Goal: Transaction & Acquisition: Purchase product/service

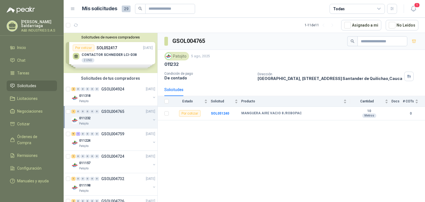
click at [113, 59] on div "Solicitudes de nuevos compradores Por cotizar SOL052417 19/08/25 CONTACTOR SCHN…" at bounding box center [111, 53] width 94 height 40
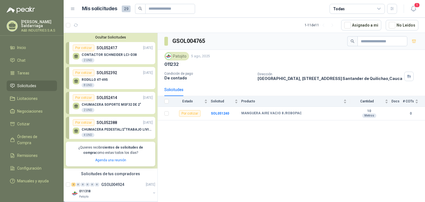
click at [120, 80] on div "RODILLO 4T-495 8 UND" at bounding box center [113, 82] width 80 height 12
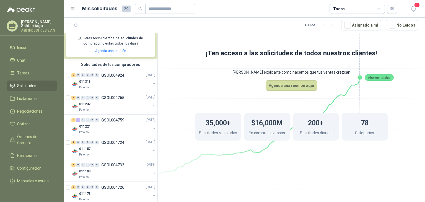
scroll to position [111, 0]
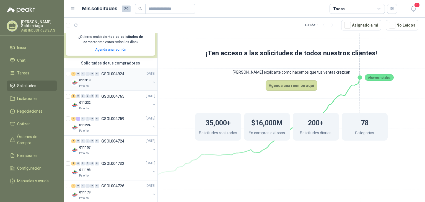
click at [104, 78] on div "011318" at bounding box center [115, 80] width 72 height 7
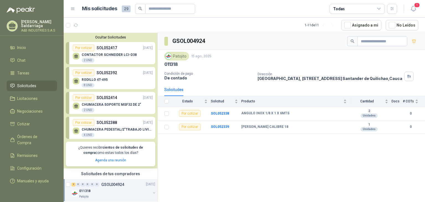
click at [202, 159] on div "GSOL004924 Patojito 15 ago, 2025 011318 Condición de pago De contado Dirección …" at bounding box center [292, 118] width 268 height 171
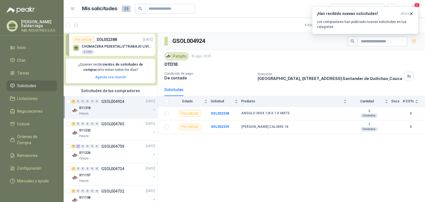
click at [253, 56] on div "Patojito 15 ago, 2025" at bounding box center [291, 56] width 254 height 8
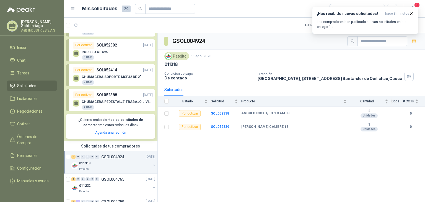
scroll to position [0, 0]
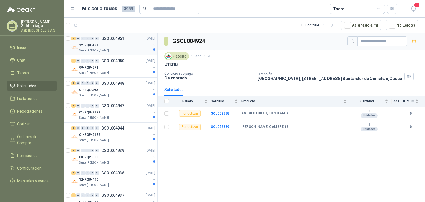
click at [113, 44] on div "12-RQU-491" at bounding box center [115, 45] width 72 height 7
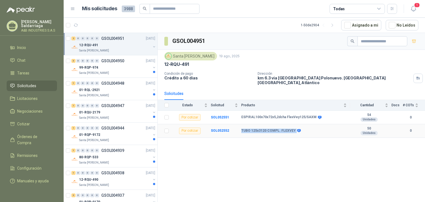
drag, startPoint x: 241, startPoint y: 127, endPoint x: 294, endPoint y: 125, distance: 52.7
click at [294, 129] on div "TUBO 125x3120 COMPL. FLEXVEY" at bounding box center [270, 131] width 59 height 4
copy div "TUBO 125x3120 COMPL. FLEXVEY"
click at [238, 159] on div "GSOL004951 [GEOGRAPHIC_DATA][PERSON_NAME] [DATE] 12-RQU-491 Condición de pago C…" at bounding box center [292, 118] width 268 height 171
click at [109, 64] on div "99-RQP-974" at bounding box center [115, 67] width 72 height 7
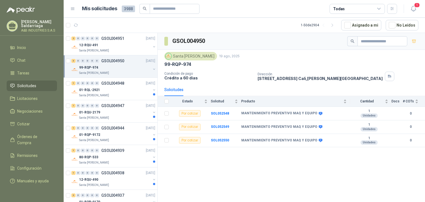
click at [253, 148] on div "GSOL004950 Santa [PERSON_NAME] [DATE] 99-RQP-974 Condición de pago Crédito a 60…" at bounding box center [292, 118] width 268 height 171
click at [99, 89] on p "01-RQL-2921" at bounding box center [89, 90] width 21 height 5
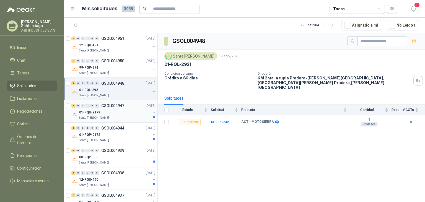
click at [120, 107] on p "GSOL004947" at bounding box center [112, 106] width 23 height 4
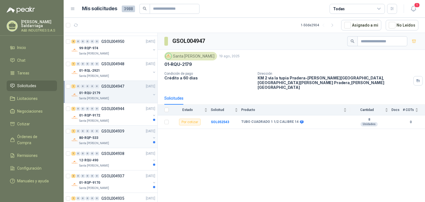
scroll to position [28, 0]
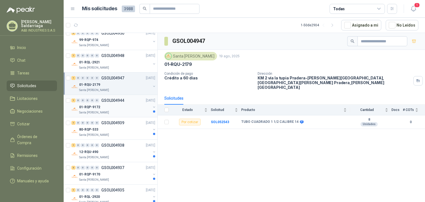
click at [107, 105] on div "01-RQP-9172" at bounding box center [115, 107] width 72 height 7
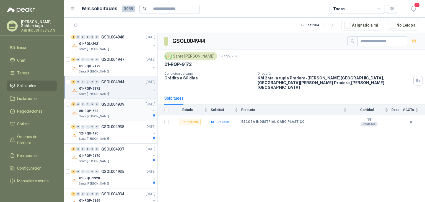
scroll to position [55, 0]
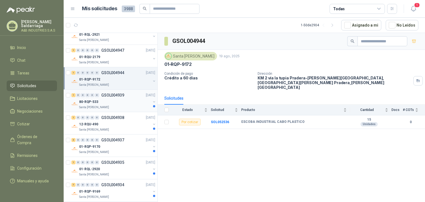
click at [124, 101] on div "80-RQP-533" at bounding box center [115, 102] width 72 height 7
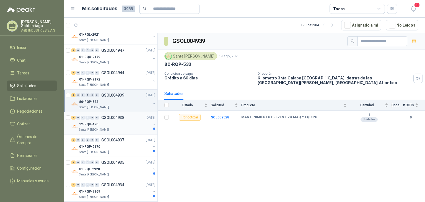
click at [119, 124] on div "12-RQU-490" at bounding box center [115, 124] width 72 height 7
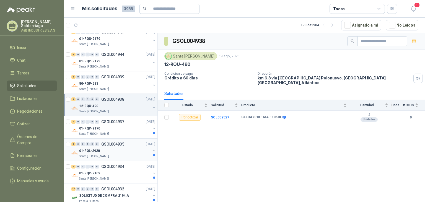
scroll to position [83, 0]
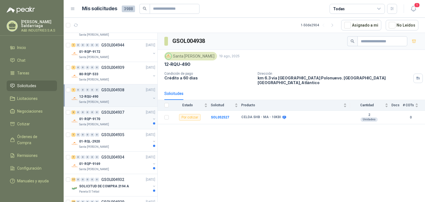
click at [118, 116] on div "01-RQP-9170" at bounding box center [115, 119] width 72 height 7
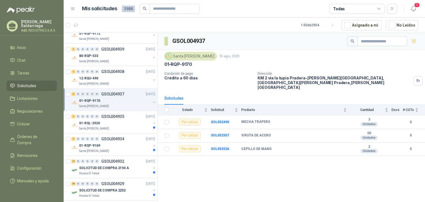
scroll to position [111, 0]
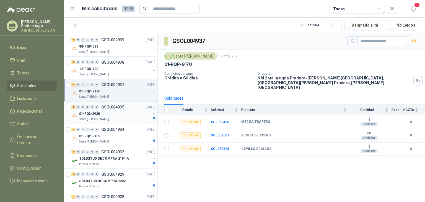
click at [123, 112] on div "01-RQL-2920" at bounding box center [115, 113] width 72 height 7
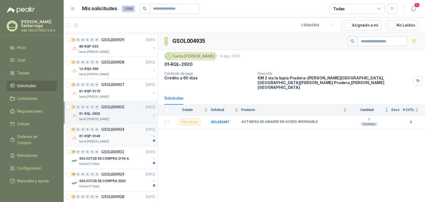
scroll to position [138, 0]
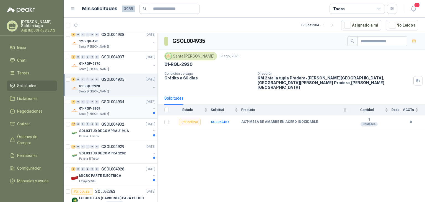
click at [121, 112] on div "Santa [PERSON_NAME]" at bounding box center [115, 114] width 72 height 4
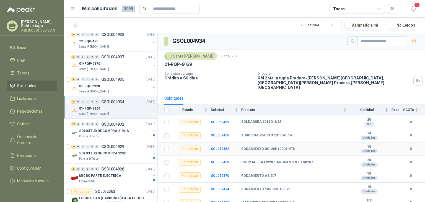
scroll to position [1, 0]
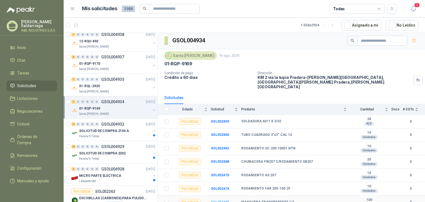
click at [220, 200] on b "SOL052485" at bounding box center [220, 202] width 18 height 4
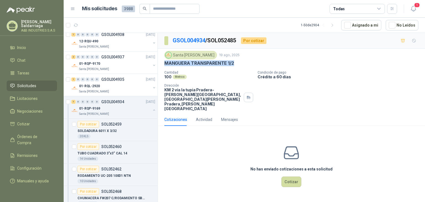
drag, startPoint x: 164, startPoint y: 63, endPoint x: 235, endPoint y: 65, distance: 71.8
click at [235, 65] on div "Santa [PERSON_NAME] [DATE] MANGUERA TRANSPARENTE 1/2 Cantidad 100 Metros Condic…" at bounding box center [292, 81] width 268 height 65
copy p "MANGUERA TRANSPARENTE 1/2"
click at [99, 109] on p "01-RQP-9169" at bounding box center [89, 108] width 21 height 5
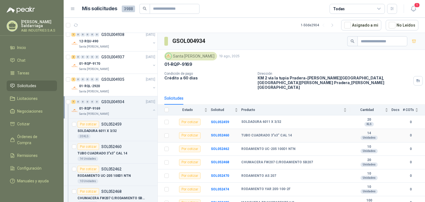
scroll to position [1, 0]
click at [221, 146] on b "SOL052462" at bounding box center [220, 148] width 18 height 4
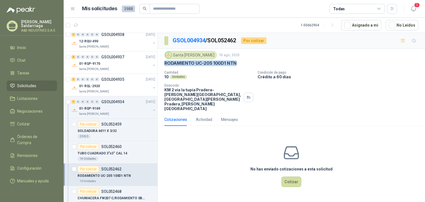
drag, startPoint x: 164, startPoint y: 62, endPoint x: 261, endPoint y: 66, distance: 96.7
click at [261, 66] on div "Santa [PERSON_NAME] [DATE] RODAMIENTO UC-205 100D1 NTN Cantidad 10 Unidades Con…" at bounding box center [292, 81] width 268 height 65
copy p "RODAMIENTO UC-205 100D1 NTN"
click at [115, 108] on div "01-RQP-9169" at bounding box center [115, 108] width 72 height 7
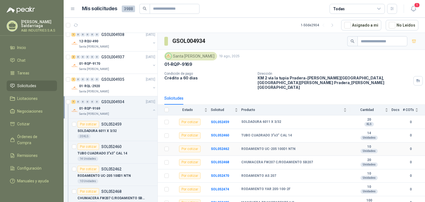
scroll to position [1, 0]
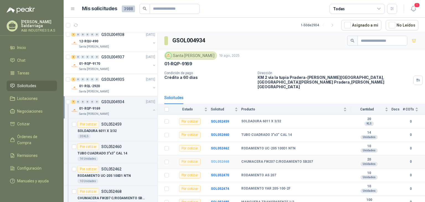
click at [223, 160] on b "SOL052468" at bounding box center [220, 162] width 18 height 4
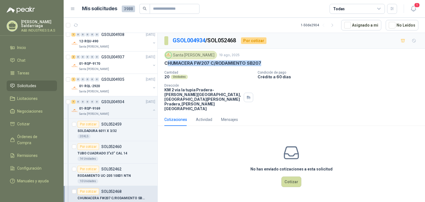
drag, startPoint x: 166, startPoint y: 63, endPoint x: 270, endPoint y: 62, distance: 103.6
click at [270, 62] on div "CHUMACERA FW207 C/RODAMIENTO SB207" at bounding box center [291, 63] width 254 height 6
copy p "HUMACERA FW207 C/RODAMIENTO SB207"
click at [167, 66] on p "CHUMACERA FW207 C/RODAMIENTO SB207" at bounding box center [212, 63] width 97 height 6
click at [166, 63] on p "CHUMACERA FW207 C/RODAMIENTO SB207" at bounding box center [212, 63] width 97 height 6
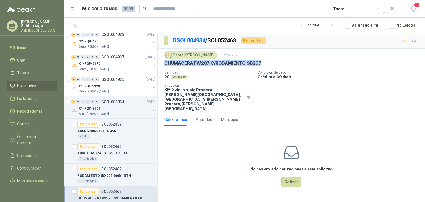
drag, startPoint x: 164, startPoint y: 63, endPoint x: 281, endPoint y: 63, distance: 116.9
click at [281, 63] on div "CHUMACERA FW207 C/RODAMIENTO SB207" at bounding box center [291, 63] width 254 height 6
copy p "CHUMACERA FW207 C/RODAMIENTO SB207"
click at [124, 103] on div "7 0 0 0 0 0 GSOL004934 [DATE]" at bounding box center [113, 102] width 85 height 7
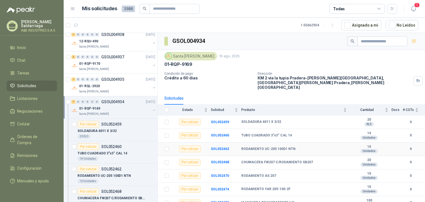
scroll to position [1, 0]
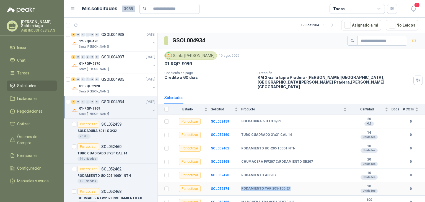
drag, startPoint x: 239, startPoint y: 183, endPoint x: 290, endPoint y: 183, distance: 51.5
click at [290, 183] on tr "Por cotizar SOL052474 RODAMIENTO YAR 205-100-2F 10 Unidades 0" at bounding box center [292, 189] width 268 height 14
copy tr "RODAMIENTO YAR 205-100-2F"
click at [258, 196] on td "MANGUERA TRANSPARENTE 1/2" at bounding box center [295, 203] width 109 height 14
click at [255, 200] on b "MANGUERA TRANSPARENTE 1/2" at bounding box center [267, 202] width 53 height 4
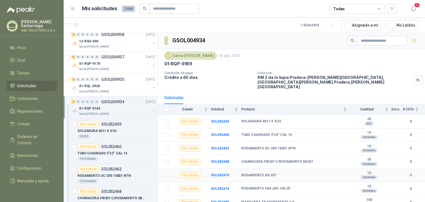
click at [267, 173] on b "RODAMIENTO AS 207" at bounding box center [258, 175] width 35 height 4
copy b "RODAMIENTO AS 207"
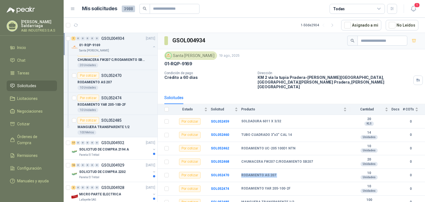
scroll to position [305, 0]
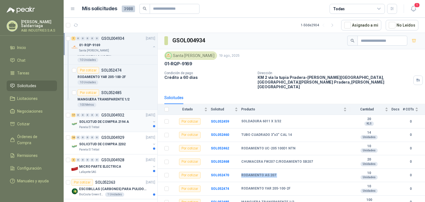
click at [107, 125] on div "Panela El Trébol" at bounding box center [115, 127] width 72 height 4
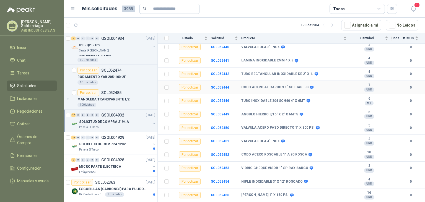
scroll to position [131, 0]
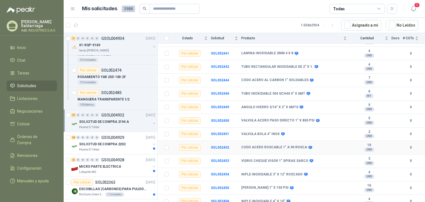
click at [71, 112] on link "17 0 0 0 0 0 GSOL004932 [DATE] SOLICITUD DE COMPRA 2194 A Panela El Trébol" at bounding box center [113, 121] width 85 height 18
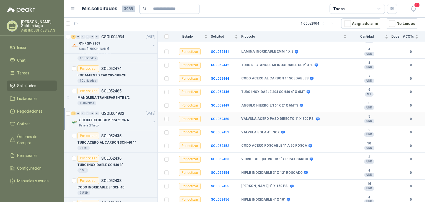
click at [279, 117] on b "VALVULA ACERO PASO DIRECTO 1" X 800 PSI" at bounding box center [277, 119] width 73 height 4
drag, startPoint x: 246, startPoint y: 113, endPoint x: 310, endPoint y: 114, distance: 64.0
click at [310, 117] on div "VALVULA ACERO PASO DIRECTO 1" X 800 PSI" at bounding box center [280, 119] width 78 height 4
copy div "VALVULA ACERO PASO DIRECTO 1" X 800 PSI"
drag, startPoint x: 238, startPoint y: 128, endPoint x: 280, endPoint y: 128, distance: 42.1
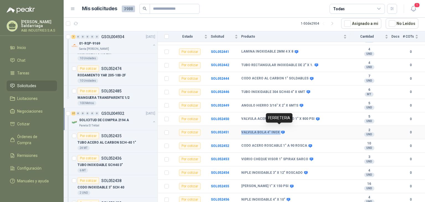
click at [280, 128] on tr "Por cotizar SOL052451 VALVULA BOLA 4" INOX 2 UND  0" at bounding box center [292, 133] width 268 height 14
copy tr "VALVULA BOLA 4" INOX"
drag, startPoint x: 268, startPoint y: 131, endPoint x: 268, endPoint y: 127, distance: 4.7
click at [257, 139] on td "CODO ACERO ROSCABLE 1" A 90 ROSCA" at bounding box center [295, 146] width 109 height 14
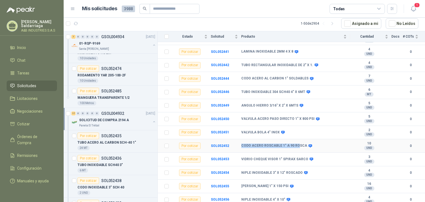
drag, startPoint x: 241, startPoint y: 141, endPoint x: 277, endPoint y: 142, distance: 35.5
click at [295, 142] on tr "Por cotizar SOL052452 CODO ACERO ROSCABLE 1" A 90 ROSCA 10 UND  0" at bounding box center [292, 146] width 268 height 14
click at [277, 144] on b "CODO ACERO ROSCABLE 1" A 90 ROSCA" at bounding box center [274, 146] width 66 height 4
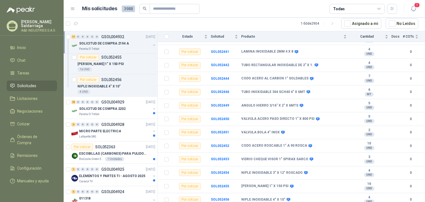
scroll to position [720, 0]
click at [128, 105] on div "SOLICITUD DE COMPRA 2202" at bounding box center [115, 108] width 72 height 7
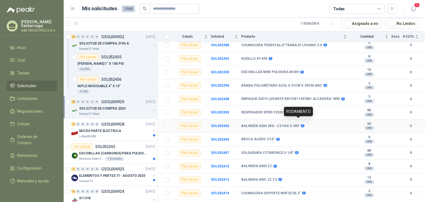
scroll to position [118, 0]
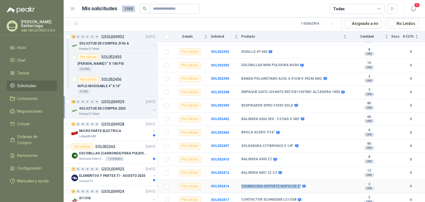
drag, startPoint x: 238, startPoint y: 182, endPoint x: 297, endPoint y: 182, distance: 58.4
click at [297, 182] on tr "Por cotizar SOL052414 CHUMACERA SOPORTE MSF32 DE 2" 2 UND  0" at bounding box center [292, 187] width 268 height 14
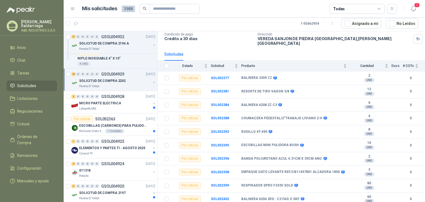
scroll to position [35, 0]
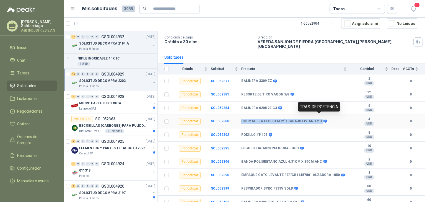
drag, startPoint x: 240, startPoint y: 116, endPoint x: 318, endPoint y: 118, distance: 78.1
click at [318, 118] on tr "Por cotizar SOL052388 CHUMACERA PEDESTAL/2"TRABAJO LIVIANO 2 H 4 UND  0" at bounding box center [292, 122] width 268 height 14
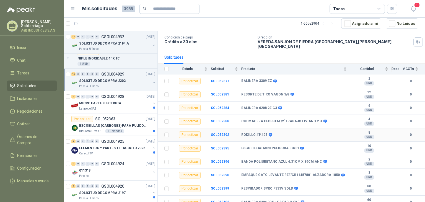
click at [279, 133] on div "RODILLO 4T-495" at bounding box center [294, 135] width 106 height 4
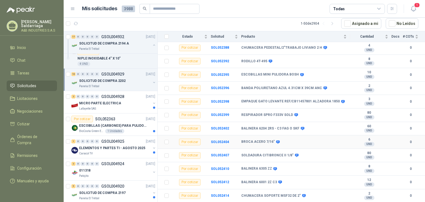
scroll to position [118, 0]
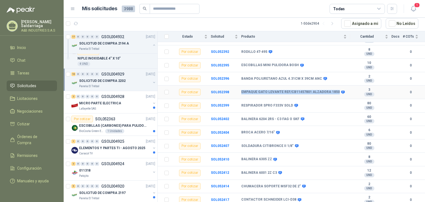
drag, startPoint x: 240, startPoint y: 87, endPoint x: 334, endPoint y: 87, distance: 94.2
click at [334, 87] on tr "Por cotizar SOL052398 EMPAQUE GATO LEVANTE REF/CB11457801 ALZADORA 1850 3 UND …" at bounding box center [292, 93] width 268 height 14
click at [265, 90] on b "EMPAQUE GATO LEVANTE REF/CB11457801 ALZADORA 1850" at bounding box center [290, 92] width 99 height 4
drag, startPoint x: 239, startPoint y: 86, endPoint x: 344, endPoint y: 86, distance: 105.0
click at [344, 86] on tr "Por cotizar SOL052398 EMPAQUE GATO LEVANTE REF/CB11457801 ALZADORA 1850 3 UND …" at bounding box center [292, 93] width 268 height 14
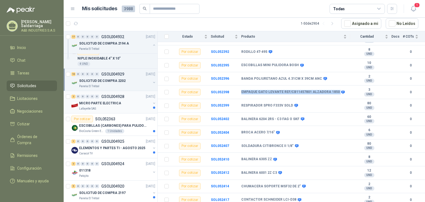
click at [116, 100] on div "MICRO PARTE ELECTRICA" at bounding box center [115, 103] width 72 height 7
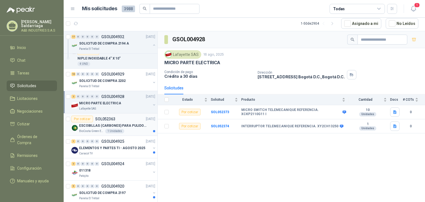
click at [134, 125] on p "ESCOBILLAS (CARBONES) PARA PULIDORA DEWALT" at bounding box center [113, 125] width 69 height 5
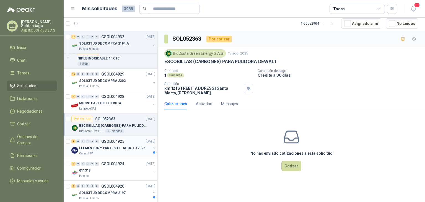
click at [112, 151] on div "Caracol TV" at bounding box center [115, 153] width 72 height 4
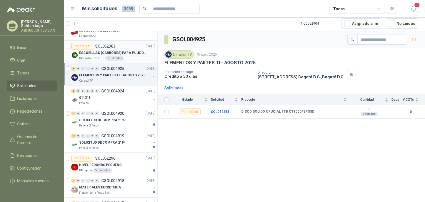
scroll to position [831, 0]
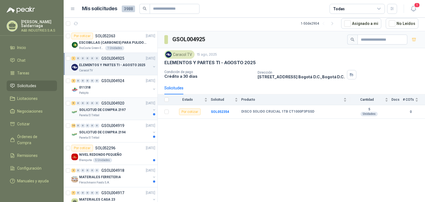
click at [112, 107] on div "SOLICITUD DE COMPRA 2197" at bounding box center [115, 110] width 72 height 7
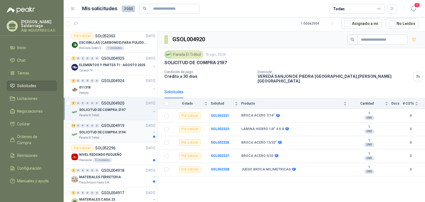
click at [120, 129] on div "SOLICITUD DE COMPRA 2194" at bounding box center [115, 132] width 72 height 7
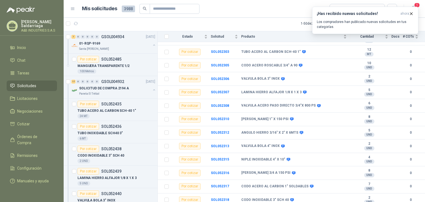
scroll to position [332, 0]
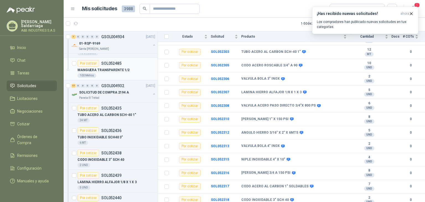
click at [124, 70] on p "MANGUERA TRANSPARENTE 1/2" at bounding box center [104, 70] width 52 height 5
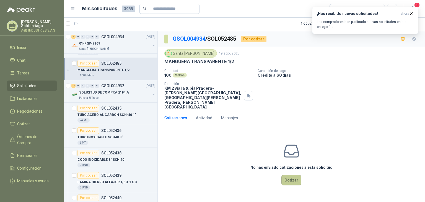
click at [288, 175] on button "Cotizar" at bounding box center [292, 180] width 20 height 11
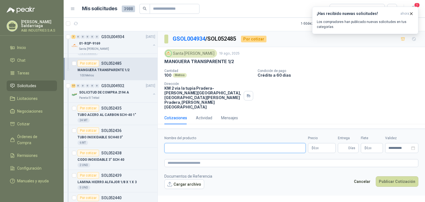
click at [199, 143] on input "Nombre del producto" at bounding box center [235, 148] width 142 height 10
click at [201, 60] on p "MANGUERA TRANSPARENTE 1/2" at bounding box center [199, 62] width 70 height 6
click at [198, 143] on input "Nombre del producto" at bounding box center [235, 148] width 142 height 10
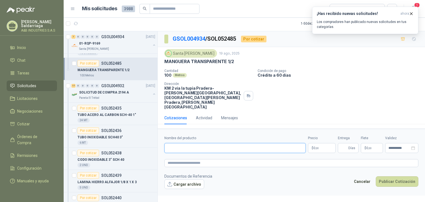
paste input "**********"
click at [244, 143] on input "**********" at bounding box center [235, 148] width 142 height 10
type input "**********"
click at [323, 143] on p "$ 0 ,00" at bounding box center [322, 148] width 28 height 10
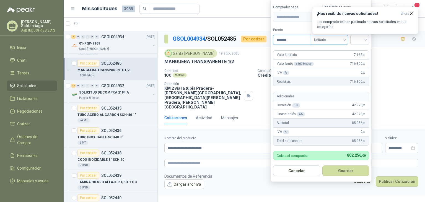
click at [335, 41] on span "Unitario" at bounding box center [329, 40] width 31 height 8
type input "*******"
click at [344, 40] on span "Unitario" at bounding box center [329, 40] width 31 height 8
click at [359, 40] on input "search" at bounding box center [360, 39] width 12 height 8
click at [357, 53] on div "19%" at bounding box center [361, 52] width 10 height 6
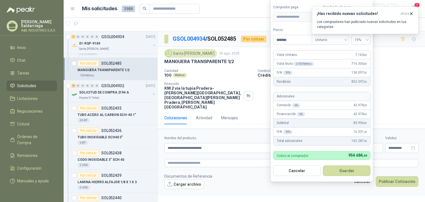
click at [311, 115] on div "Financiación 6 % 42.978 ,00" at bounding box center [322, 114] width 97 height 9
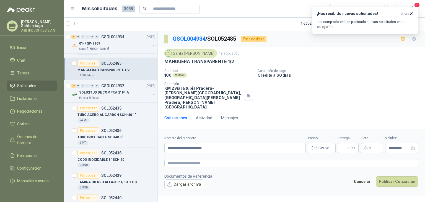
click at [266, 112] on div "Cotizaciones Actividad Mensajes" at bounding box center [291, 118] width 254 height 13
click at [344, 143] on input "Entrega" at bounding box center [344, 147] width 6 height 9
type input "*"
click at [356, 94] on div "Cantidad 100 Metros Condición de pago Crédito a 60 días Dirección KM 2 vía la t…" at bounding box center [291, 89] width 254 height 40
click at [365, 94] on div "Cantidad 100 Metros Condición de pago Crédito a 60 días Dirección KM 2 vía la t…" at bounding box center [291, 89] width 254 height 40
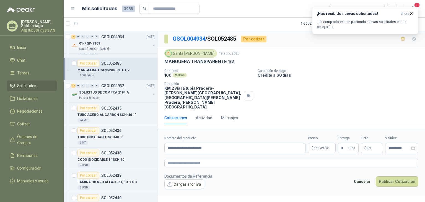
click at [240, 148] on form "**********" at bounding box center [292, 162] width 268 height 67
click at [404, 176] on button "Publicar Cotización" at bounding box center [397, 181] width 43 height 11
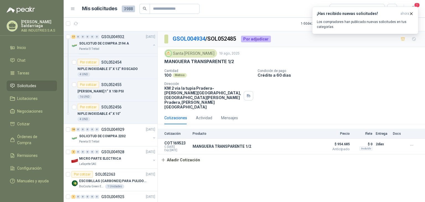
scroll to position [720, 0]
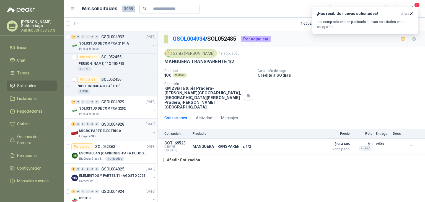
click at [121, 134] on div "Lafayette SAS" at bounding box center [115, 136] width 72 height 4
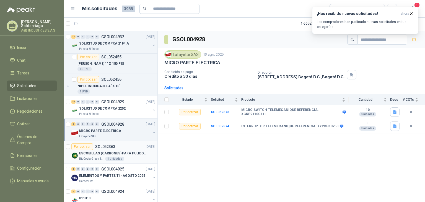
click at [124, 151] on p "ESCOBILLAS (CARBONES) PARA PULIDORA DEWALT" at bounding box center [113, 153] width 69 height 5
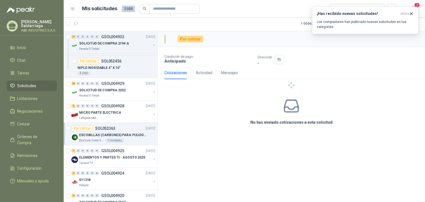
scroll to position [748, 0]
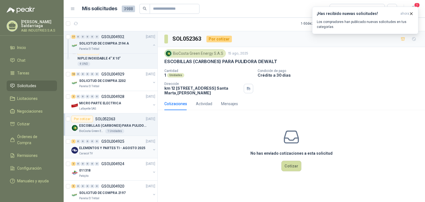
click at [122, 148] on p "ELEMENTOS Y PARTES TI - AGOSTO 2025" at bounding box center [112, 148] width 66 height 5
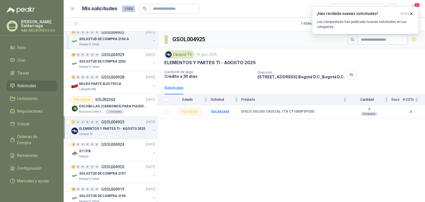
scroll to position [775, 0]
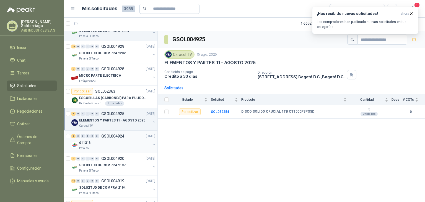
click at [113, 140] on div "011318" at bounding box center [115, 143] width 72 height 7
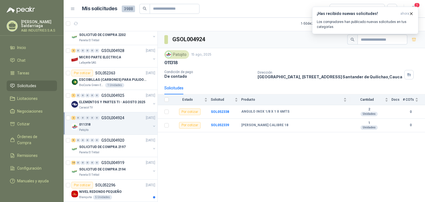
scroll to position [803, 0]
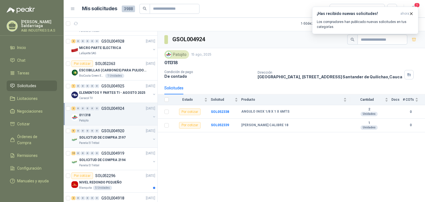
click at [122, 135] on p "SOLICITUD DE COMPRA 2197" at bounding box center [102, 137] width 47 height 5
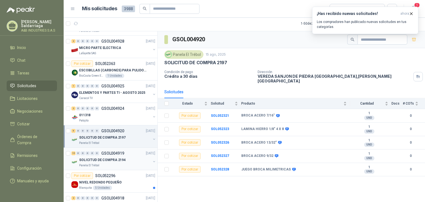
click at [123, 157] on div "SOLICITUD DE COMPRA 2194" at bounding box center [115, 160] width 72 height 7
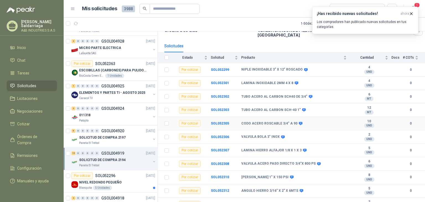
scroll to position [55, 0]
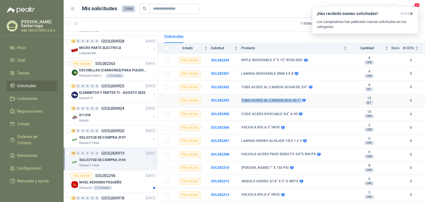
drag, startPoint x: 240, startPoint y: 96, endPoint x: 306, endPoint y: 99, distance: 66.0
click at [306, 99] on tr "Por cotizar SOL052303 TUBO ACERO AL CARBON SCH-40 1" 12 MT  0" at bounding box center [292, 101] width 268 height 14
click at [278, 81] on td "TUBO ACERO AL CARBON SCH40 DE 3/4"" at bounding box center [295, 88] width 109 height 14
drag, startPoint x: 238, startPoint y: 82, endPoint x: 305, endPoint y: 88, distance: 67.0
click at [305, 88] on tr "Por cotizar SOL052302 TUBO ACERO AL CARBON SCH40 DE 3/4" 6 MT  0" at bounding box center [292, 88] width 268 height 14
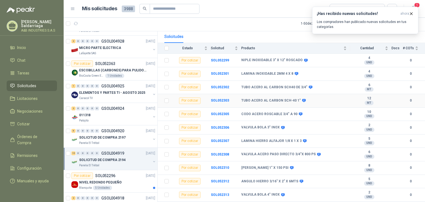
click at [332, 99] on td "TUBO ACERO AL CARBON SCH-40 1"" at bounding box center [295, 101] width 109 height 14
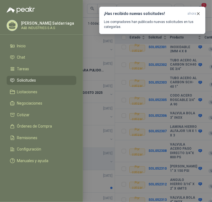
scroll to position [113, 0]
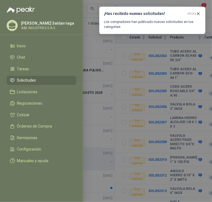
click at [174, 50] on div at bounding box center [106, 101] width 212 height 202
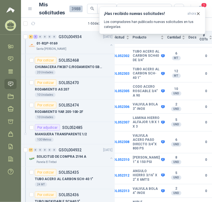
scroll to position [277, 0]
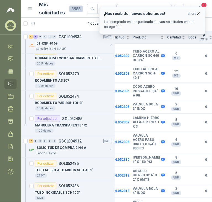
click at [197, 14] on icon "button" at bounding box center [198, 13] width 5 height 5
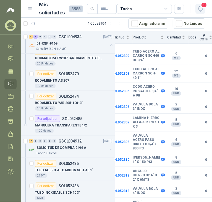
click at [201, 10] on icon "button" at bounding box center [200, 8] width 5 height 5
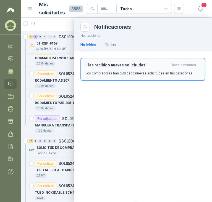
click at [112, 78] on button "¡Has recibido nuevas solicitudes! hace 5 minutos Los compradores han publicado …" at bounding box center [143, 69] width 125 height 23
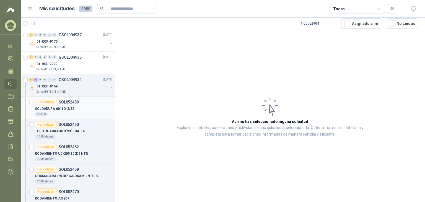
scroll to position [187, 0]
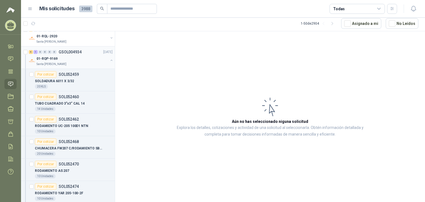
click at [79, 58] on div "01-RQP-9169" at bounding box center [73, 58] width 72 height 7
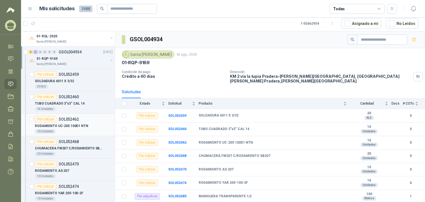
click at [59, 124] on p "RODAMIENTO UC-205 100D1 NTN" at bounding box center [61, 126] width 53 height 5
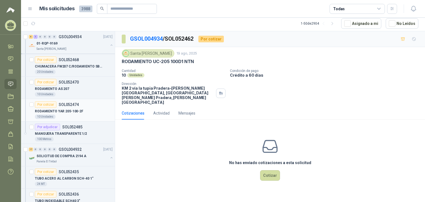
scroll to position [297, 0]
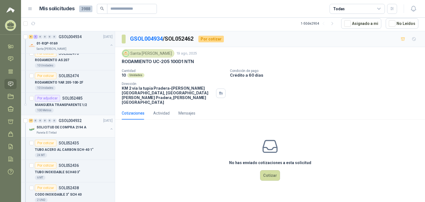
click at [74, 128] on p "SOLICITUD DE COMPRA 2194 A" at bounding box center [62, 127] width 50 height 5
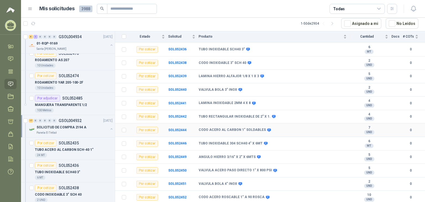
scroll to position [48, 0]
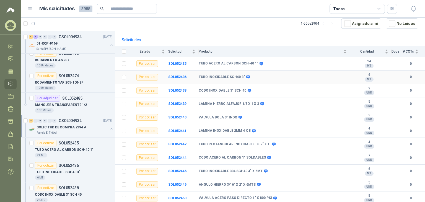
click at [227, 73] on td "TUBO INOXIDABLE SCH40 3"" at bounding box center [274, 78] width 151 height 14
click at [174, 76] on b "SOL052436" at bounding box center [177, 77] width 18 height 4
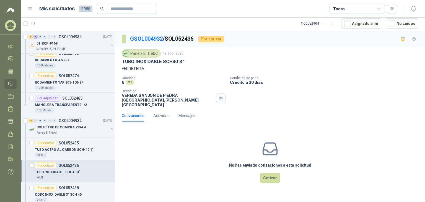
click at [143, 60] on p "TUBO INOXIDABLE SCH40 3"" at bounding box center [153, 62] width 63 height 6
click at [383, 61] on div "TUBO INOXIDABLE SCH40 3"" at bounding box center [270, 62] width 297 height 6
drag, startPoint x: 122, startPoint y: 60, endPoint x: 182, endPoint y: 61, distance: 60.1
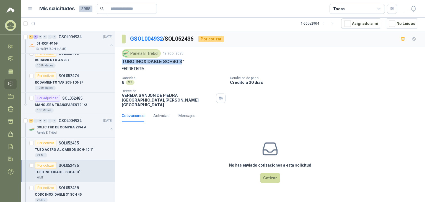
click at [182, 61] on div "Panela El Trébol [DATE] TUBO INOXIDABLE SCH40 3" FERRETERIA Cantidad 6 MT  Con…" at bounding box center [270, 78] width 310 height 62
drag, startPoint x: 176, startPoint y: 60, endPoint x: 209, endPoint y: 49, distance: 34.9
click at [209, 49] on div "Panela El Trébol [DATE] TUBO INOXIDABLE SCH40 3" FERRETERIA Cantidad 6 MT  Con…" at bounding box center [270, 78] width 310 height 62
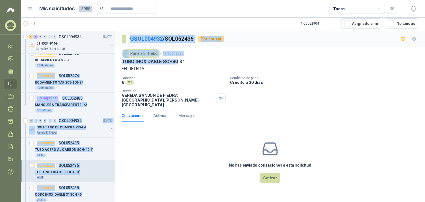
drag, startPoint x: 177, startPoint y: 60, endPoint x: 113, endPoint y: 59, distance: 64.3
click at [113, 59] on div "2 0 0 0 0 0 GSOL004951 [DATE] 12-RQU-491 Santa [PERSON_NAME] 3 0 0 0 0 0 GSOL00…" at bounding box center [223, 116] width 404 height 171
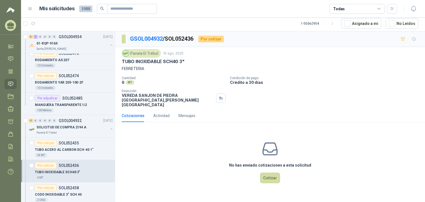
click at [182, 74] on div "Panela El Trébol [DATE] TUBO INOXIDABLE SCH40 3" FERRETERIA Cantidad 6 MT  Con…" at bounding box center [270, 78] width 297 height 58
drag, startPoint x: 123, startPoint y: 61, endPoint x: 176, endPoint y: 61, distance: 52.9
click at [171, 60] on p "TUBO INOXIDABLE SCH40 3"" at bounding box center [153, 62] width 63 height 6
click at [176, 61] on p "TUBO INOXIDABLE SCH40 3"" at bounding box center [153, 62] width 63 height 6
drag, startPoint x: 122, startPoint y: 61, endPoint x: 198, endPoint y: 60, distance: 75.9
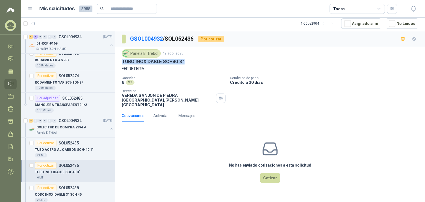
click at [198, 60] on div "TUBO INOXIDABLE SCH40 3"" at bounding box center [270, 62] width 297 height 6
click at [299, 73] on div "Panela El Trébol [DATE] TUBO INOXIDABLE SCH40 3" FERRETERIA Cantidad 6 MT  Con…" at bounding box center [270, 78] width 297 height 58
click at [341, 70] on p "FERRETERIA" at bounding box center [270, 69] width 297 height 6
drag, startPoint x: 301, startPoint y: 109, endPoint x: 294, endPoint y: 109, distance: 7.8
click at [301, 109] on div "Cotizaciones Actividad Mensajes" at bounding box center [270, 115] width 297 height 13
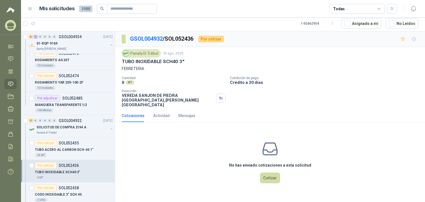
click at [158, 66] on p "FERRETERIA" at bounding box center [270, 69] width 297 height 6
click at [73, 164] on p "SOL052436" at bounding box center [69, 166] width 20 height 4
click at [141, 62] on p "TUBO INOXIDABLE SCH40 3"" at bounding box center [153, 62] width 63 height 6
drag, startPoint x: 120, startPoint y: 60, endPoint x: 183, endPoint y: 61, distance: 63.1
click at [183, 61] on div "Panela El Trébol [DATE] TUBO INOXIDABLE SCH40 3" FERRETERIA Cantidad 6 MT  Con…" at bounding box center [270, 78] width 310 height 62
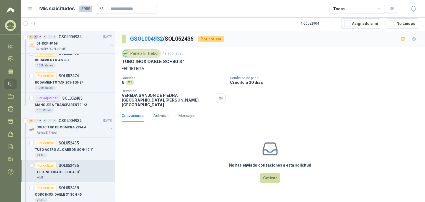
click at [313, 99] on div "Cantidad 6 MT  Condición de pago Crédito a 30 días Dirección VEREDA SANJON DE …" at bounding box center [270, 91] width 297 height 31
drag, startPoint x: 122, startPoint y: 60, endPoint x: 177, endPoint y: 60, distance: 54.8
click at [177, 60] on p "TUBO INOXIDABLE SCH40 3"" at bounding box center [153, 62] width 63 height 6
click at [207, 56] on div "Panela El Trébol [DATE]" at bounding box center [270, 53] width 297 height 8
drag, startPoint x: 178, startPoint y: 60, endPoint x: 150, endPoint y: 63, distance: 28.6
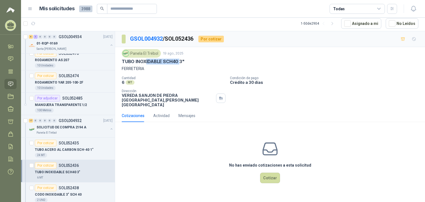
click at [148, 63] on p "TUBO INOXIDABLE SCH40 3"" at bounding box center [153, 62] width 63 height 6
click at [336, 114] on div "Cotizaciones Actividad Mensajes" at bounding box center [270, 115] width 297 height 13
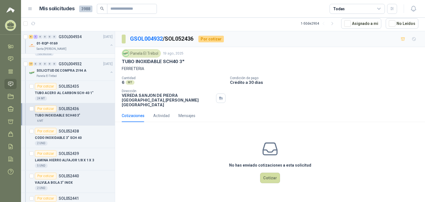
scroll to position [325, 0]
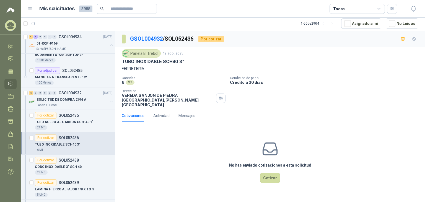
drag, startPoint x: 91, startPoint y: 178, endPoint x: 138, endPoint y: 215, distance: 60.4
click at [78, 144] on div "TUBO INOXIDABLE SCH40 3"" at bounding box center [74, 144] width 78 height 7
click at [96, 148] on div "6 MT" at bounding box center [74, 150] width 78 height 4
click at [89, 116] on div "Por cotizar SOL052435" at bounding box center [74, 115] width 78 height 7
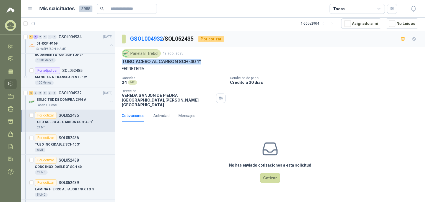
drag, startPoint x: 122, startPoint y: 62, endPoint x: 211, endPoint y: 60, distance: 88.9
click at [227, 62] on div "TUBO ACERO AL CARBON SCH-40 1"" at bounding box center [270, 62] width 297 height 6
click at [155, 151] on div "No has enviado cotizaciones a esta solicitud Cotizar" at bounding box center [270, 162] width 310 height 71
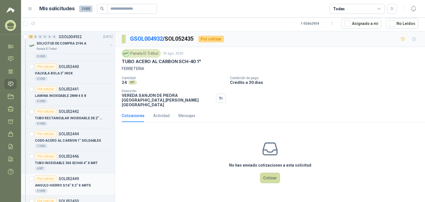
scroll to position [519, 0]
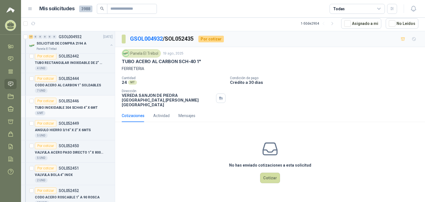
click at [92, 112] on div "6 MT" at bounding box center [74, 113] width 78 height 4
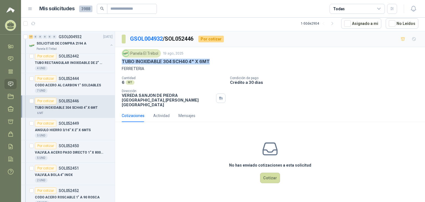
drag, startPoint x: 122, startPoint y: 62, endPoint x: 225, endPoint y: 63, distance: 102.7
click at [225, 63] on div "TUBO INOXIDABLE 304 SCH40 4" X 6MT" at bounding box center [270, 62] width 297 height 6
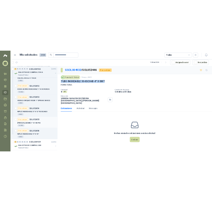
scroll to position [630, 0]
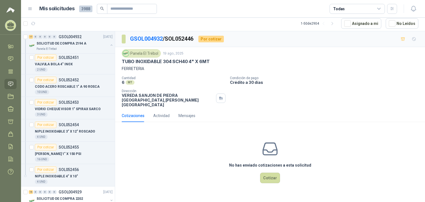
click at [146, 141] on div "No has enviado cotizaciones a esta solicitud Cotizar" at bounding box center [270, 162] width 310 height 71
click at [137, 145] on div "No has enviado cotizaciones a esta solicitud Cotizar" at bounding box center [270, 162] width 310 height 71
click at [121, 169] on div "No has enviado cotizaciones a esta solicitud Cotizar" at bounding box center [270, 162] width 310 height 71
click at [228, 127] on div "No has enviado cotizaciones a esta solicitud Cotizar" at bounding box center [270, 162] width 310 height 71
click at [136, 174] on div "No has enviado cotizaciones a esta solicitud Cotizar" at bounding box center [270, 162] width 310 height 71
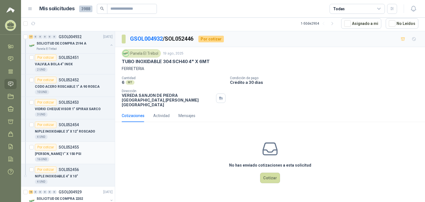
drag, startPoint x: 56, startPoint y: 157, endPoint x: 55, endPoint y: 160, distance: 3.2
drag, startPoint x: 55, startPoint y: 160, endPoint x: 168, endPoint y: 177, distance: 114.0
click at [168, 177] on div "No has enviado cotizaciones a esta solicitud Cotizar" at bounding box center [270, 162] width 310 height 71
click at [151, 145] on div "No has enviado cotizaciones a esta solicitud Cotizar" at bounding box center [270, 162] width 310 height 71
click at [186, 113] on div "Mensajes" at bounding box center [187, 116] width 17 height 6
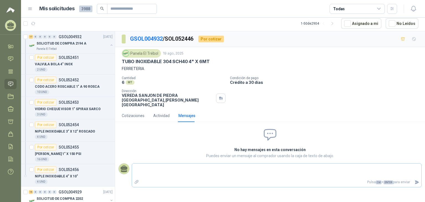
click at [179, 167] on textarea at bounding box center [277, 171] width 290 height 13
type textarea "*"
type textarea "**"
type textarea "***"
type textarea "****"
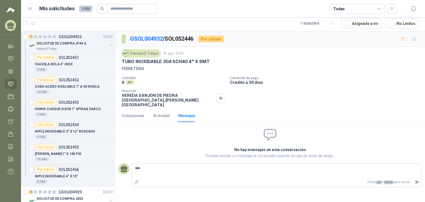
type textarea "****"
type textarea "*****"
type textarea "*******"
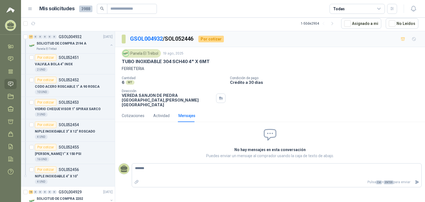
type textarea "********"
type textarea "*********"
type textarea "**********"
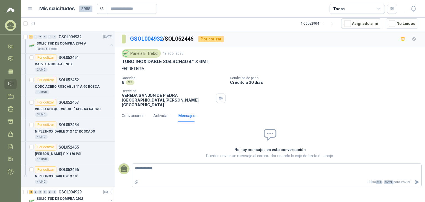
type textarea "**********"
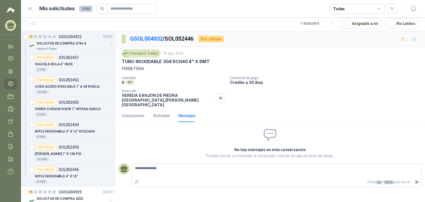
type textarea "**********"
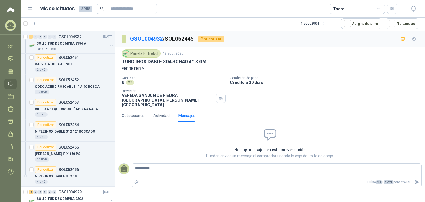
type textarea "*********"
type textarea "**********"
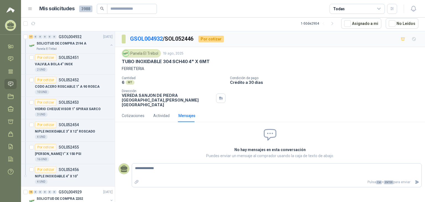
type textarea "**********"
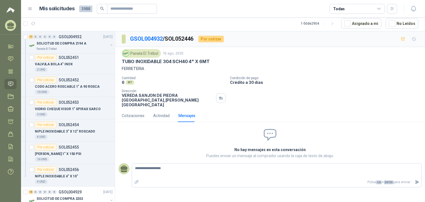
type textarea "**********"
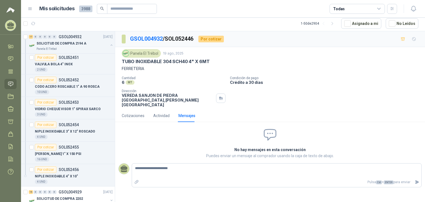
type textarea "**********"
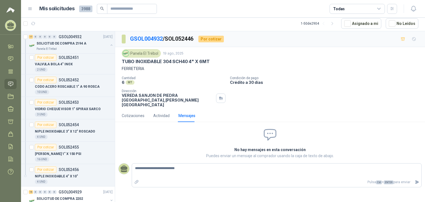
type textarea "**********"
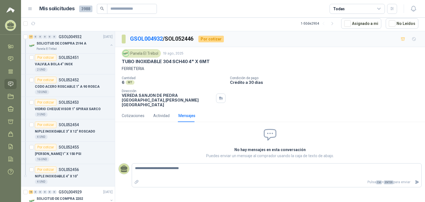
type textarea "**********"
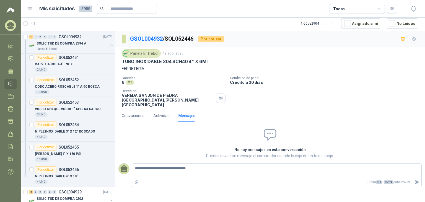
type textarea "**********"
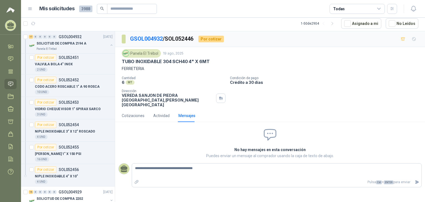
type textarea "**********"
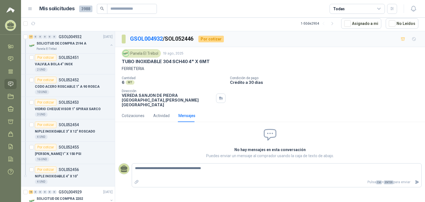
type textarea "**********"
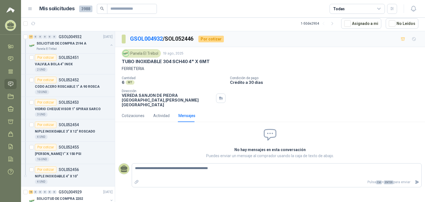
type textarea "**********"
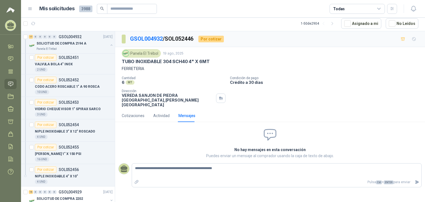
type textarea "**********"
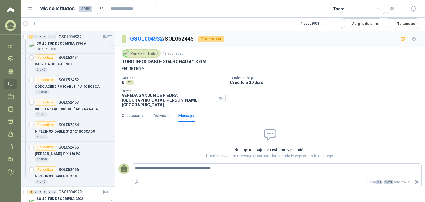
type textarea "**********"
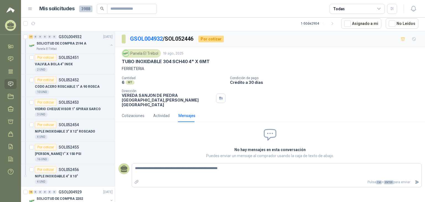
type textarea "**********"
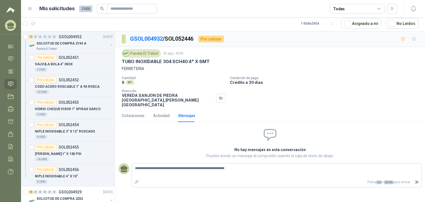
type textarea "**********"
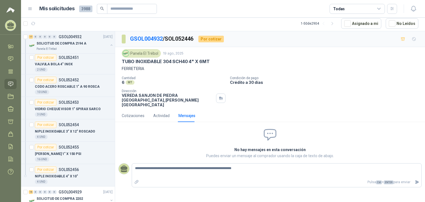
type textarea "**********"
click at [306, 165] on textarea "**********" at bounding box center [277, 171] width 290 height 13
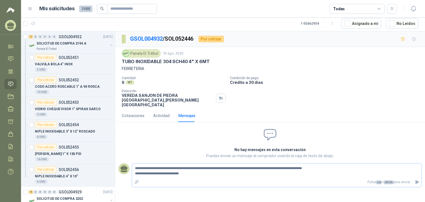
click at [174, 165] on textarea "**********" at bounding box center [277, 171] width 290 height 13
click at [418, 180] on icon "Enviar" at bounding box center [417, 182] width 5 height 5
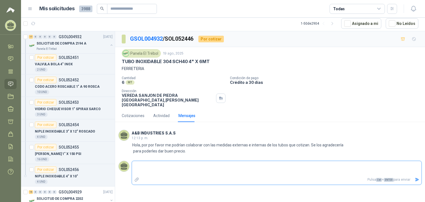
click at [161, 165] on textarea at bounding box center [277, 168] width 290 height 13
click at [347, 87] on div "Cantidad 6 MT  Condición de pago Crédito a 30 días Dirección VEREDA SANJON DE …" at bounding box center [270, 91] width 297 height 31
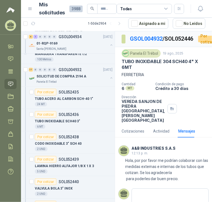
scroll to position [353, 0]
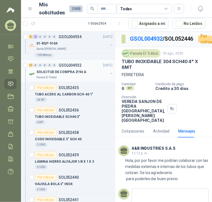
click at [81, 73] on p "SOLICITUD DE COMPRA 2194 A" at bounding box center [62, 72] width 50 height 5
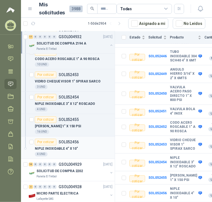
scroll to position [685, 0]
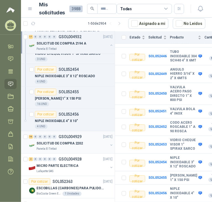
click at [82, 140] on div "SOLICITUD DE COMPRA 2202" at bounding box center [73, 143] width 72 height 7
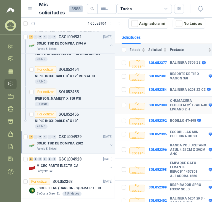
scroll to position [83, 0]
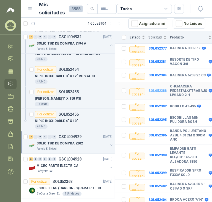
click at [160, 89] on b "SOL052388" at bounding box center [158, 91] width 18 height 4
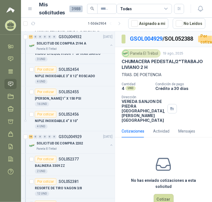
scroll to position [34, 0]
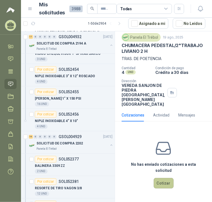
click at [160, 182] on button "Cotizar" at bounding box center [164, 183] width 20 height 11
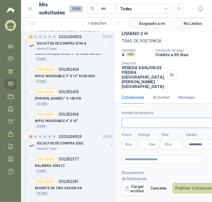
click at [159, 124] on input "Nombre del producto" at bounding box center [170, 123] width 97 height 10
click at [132, 35] on p "CHUMACERA PEDESTAL/2"TRABAJO LIVIANO 2 H" at bounding box center [164, 31] width 84 height 12
drag, startPoint x: 124, startPoint y: 36, endPoint x: 202, endPoint y: 41, distance: 78.0
click at [202, 41] on div "Panela El Trébol [DATE] CHUMACERA PEDESTAL/2"TRABAJO LIVIANO 2 H TRAS. DE POETE…" at bounding box center [163, 52] width 97 height 78
click at [156, 125] on input "Nombre del producto" at bounding box center [170, 123] width 97 height 10
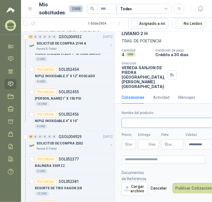
paste input "**********"
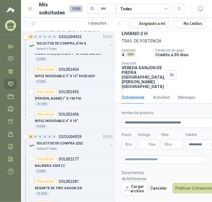
click at [131, 143] on body "[PERSON_NAME] A&B INDUSTRIES S.A.S Inicio Chat Tareas Solicitudes Licitaciones …" at bounding box center [106, 101] width 212 height 202
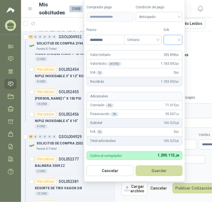
click at [168, 40] on input "search" at bounding box center [173, 39] width 12 height 8
click at [173, 52] on div "19%" at bounding box center [175, 52] width 10 height 6
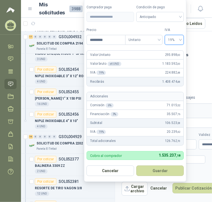
click at [190, 68] on div "Cantidad 4 UND  Condición de pago Crédito a 30 días Dirección VEREDA SANJON DE…" at bounding box center [164, 68] width 84 height 40
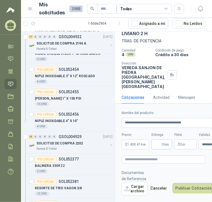
click at [162, 143] on span "Días" at bounding box center [162, 145] width 21 height 10
click at [176, 158] on textarea at bounding box center [164, 160] width 84 height 8
click at [188, 187] on button "Publicar Cotización" at bounding box center [194, 188] width 43 height 11
click at [194, 191] on button "Publicar Cotización" at bounding box center [194, 188] width 43 height 11
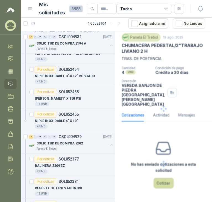
scroll to position [0, 0]
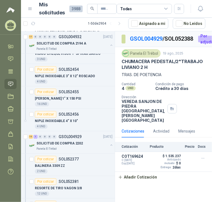
click at [198, 121] on div "Cantidad 4 UND  Condición de pago Crédito a 30 días Dirección VEREDA SANJON DE…" at bounding box center [164, 102] width 84 height 40
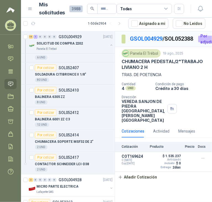
scroll to position [1045, 0]
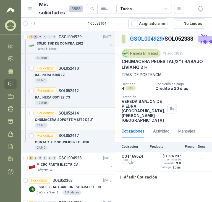
click at [92, 117] on div "CHUMACERA SOPORTE MSF32 DE 2"" at bounding box center [74, 120] width 78 height 7
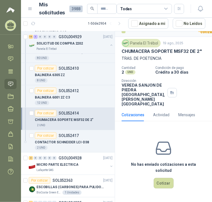
scroll to position [34, 0]
click at [163, 181] on button "Cotizar" at bounding box center [164, 183] width 20 height 11
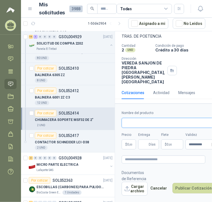
click at [150, 121] on input "Nombre del producto" at bounding box center [170, 123] width 97 height 10
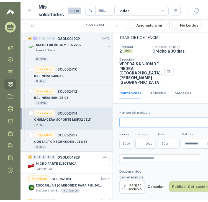
scroll to position [6, 0]
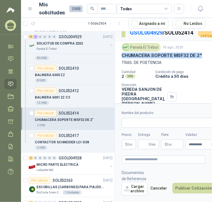
drag, startPoint x: 121, startPoint y: 64, endPoint x: 137, endPoint y: 70, distance: 17.4
click at [137, 70] on div "Panela El Trébol [DATE] CHUMACERA SOPORTE MSF32 DE 2" TRAS. DE POETENCIA Cantid…" at bounding box center [163, 77] width 97 height 72
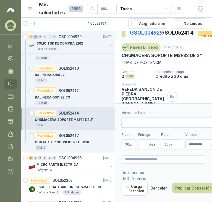
click at [154, 124] on input "Nombre del producto" at bounding box center [170, 123] width 97 height 10
paste input "**********"
click at [131, 145] on body "[PERSON_NAME] A&B INDUSTRIES S.A.S Inicio Chat Tareas Solicitudes Licitaciones …" at bounding box center [106, 101] width 212 height 202
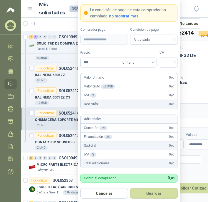
click at [188, 51] on div "Panela El Trébol [DATE]" at bounding box center [161, 47] width 79 height 8
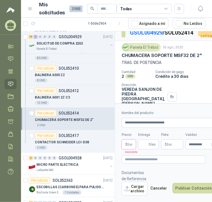
click at [133, 144] on body "[PERSON_NAME] A&B INDUSTRIES S.A.S Inicio Chat Tareas Solicitudes Licitaciones …" at bounding box center [106, 101] width 212 height 202
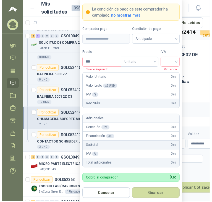
scroll to position [0, 0]
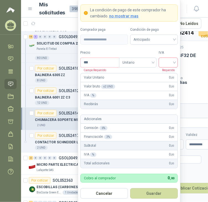
click at [175, 62] on div at bounding box center [168, 63] width 19 height 10
click at [163, 74] on div "19%" at bounding box center [168, 74] width 10 height 6
click at [106, 61] on input "***" at bounding box center [100, 62] width 38 height 9
click at [125, 17] on span "no mostrar mas" at bounding box center [123, 16] width 29 height 4
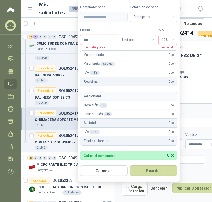
click at [108, 40] on input "***" at bounding box center [100, 39] width 38 height 9
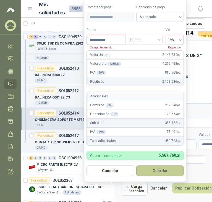
click at [152, 172] on button "Guardar" at bounding box center [161, 171] width 48 height 11
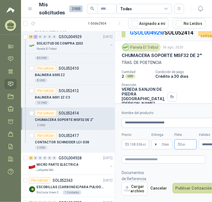
click at [189, 141] on p "$ 0 ,00" at bounding box center [186, 145] width 22 height 10
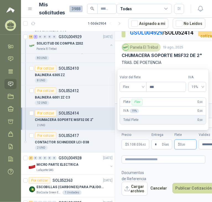
click at [147, 102] on div "Flete Flex 0 ,00" at bounding box center [163, 102] width 86 height 9
click at [124, 101] on p "Flete Flex" at bounding box center [134, 102] width 20 height 7
click at [145, 114] on div "IVA 19 % 0 ,00" at bounding box center [163, 111] width 86 height 9
click at [129, 114] on div "IVA 19 % 0 ,00" at bounding box center [163, 111] width 86 height 9
click at [138, 118] on div "Total Flete 0 ,00" at bounding box center [163, 119] width 86 height 9
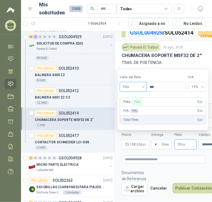
click at [141, 89] on span "Flex" at bounding box center [133, 87] width 20 height 8
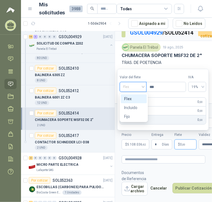
click at [131, 98] on div "Flex" at bounding box center [133, 99] width 19 height 6
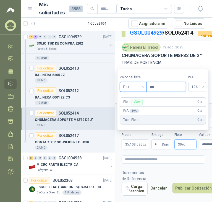
click at [148, 89] on input "***" at bounding box center [166, 86] width 39 height 9
click at [143, 83] on span "Flex" at bounding box center [133, 87] width 20 height 8
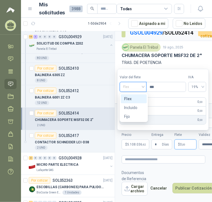
click at [141, 85] on span "Flex" at bounding box center [133, 87] width 20 height 8
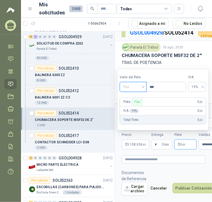
click at [143, 87] on span "Flex" at bounding box center [133, 87] width 20 height 8
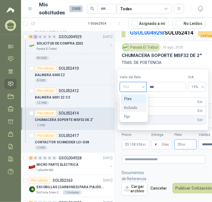
click at [142, 87] on span "Flex" at bounding box center [133, 87] width 20 height 8
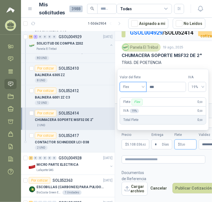
click at [142, 88] on span "Flex" at bounding box center [133, 87] width 20 height 8
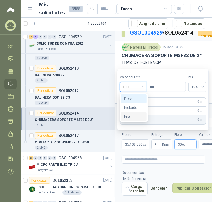
click at [130, 118] on div "Fijo" at bounding box center [133, 117] width 19 height 6
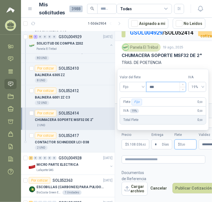
click at [171, 91] on input "***" at bounding box center [166, 86] width 39 height 9
click at [186, 83] on span "Increase Value" at bounding box center [183, 85] width 6 height 6
click at [184, 90] on icon "down" at bounding box center [183, 89] width 2 height 2
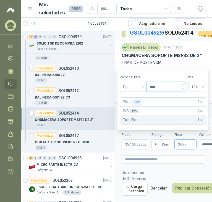
click at [184, 90] on icon "down" at bounding box center [183, 89] width 2 height 2
click at [185, 82] on div "Precio ****" at bounding box center [166, 83] width 40 height 17
click at [184, 84] on icon "up" at bounding box center [183, 85] width 2 height 2
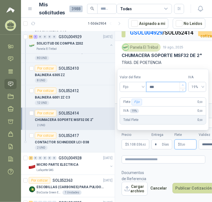
click at [184, 84] on icon "up" at bounding box center [183, 85] width 2 height 2
click at [184, 89] on icon "down" at bounding box center [183, 89] width 2 height 2
click at [131, 89] on span "Fijo" at bounding box center [133, 87] width 20 height 8
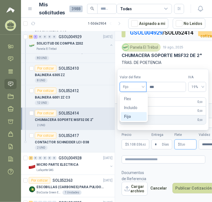
click at [136, 88] on span "Fijo" at bounding box center [133, 87] width 20 height 8
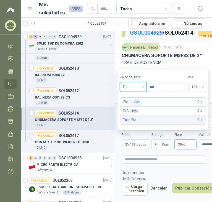
click at [187, 170] on footer "Documentos de Referencia Cargar archivo Cancelar Publicar Cotización" at bounding box center [164, 183] width 84 height 26
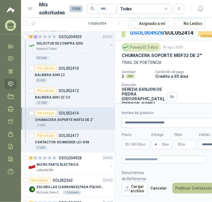
click at [190, 186] on button "Publicar Cotización" at bounding box center [194, 188] width 43 height 11
click at [184, 144] on span ",00" at bounding box center [183, 144] width 3 height 3
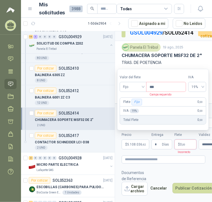
click at [182, 155] on form "**********" at bounding box center [163, 153] width 97 height 99
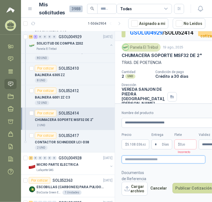
click at [183, 161] on textarea at bounding box center [164, 160] width 84 height 8
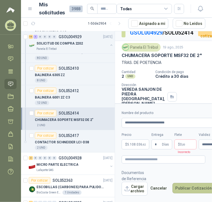
click at [189, 186] on button "Publicar Cotización" at bounding box center [194, 188] width 43 height 11
click at [187, 146] on p "$ 0 ,00" at bounding box center [186, 145] width 22 height 10
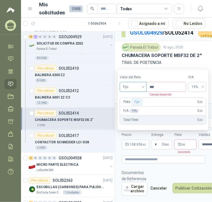
click at [141, 85] on span "Fijo" at bounding box center [133, 87] width 20 height 8
click at [173, 86] on input "***" at bounding box center [166, 86] width 39 height 9
click at [166, 86] on input "***" at bounding box center [166, 86] width 39 height 9
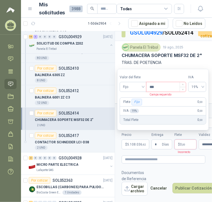
click at [165, 86] on input "***" at bounding box center [166, 86] width 39 height 9
drag, startPoint x: 160, startPoint y: 86, endPoint x: 153, endPoint y: 87, distance: 6.7
click at [153, 87] on input "***" at bounding box center [166, 86] width 39 height 9
click at [141, 89] on span "Fijo" at bounding box center [133, 87] width 20 height 8
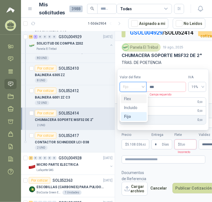
click at [134, 94] on div "Flex" at bounding box center [134, 98] width 26 height 9
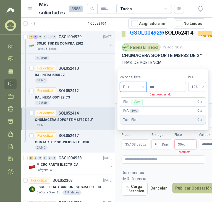
click at [183, 186] on button "Publicar Cotización" at bounding box center [194, 188] width 43 height 11
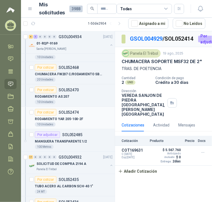
scroll to position [270, 0]
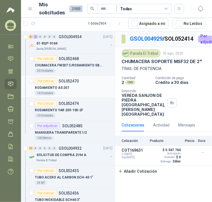
click at [78, 87] on div "RODAMIENTO AS 207" at bounding box center [74, 87] width 78 height 7
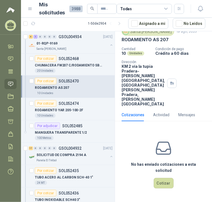
scroll to position [35, 0]
click at [163, 185] on button "Cotizar" at bounding box center [164, 183] width 20 height 11
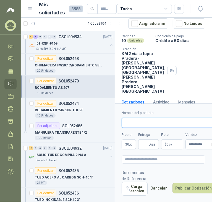
click at [146, 118] on input "Nombre del producto" at bounding box center [170, 123] width 97 height 10
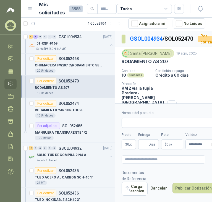
click at [156, 65] on p "RODAMIENTO AS 207" at bounding box center [145, 62] width 47 height 6
click at [144, 125] on input "Nombre del producto" at bounding box center [170, 123] width 97 height 10
paste input "**********"
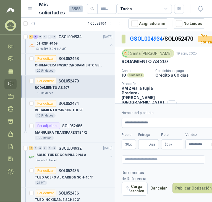
click at [128, 142] on body "[PERSON_NAME] A&B INDUSTRIES S.A.S Inicio Chat Tareas Solicitudes Licitaciones …" at bounding box center [106, 101] width 212 height 202
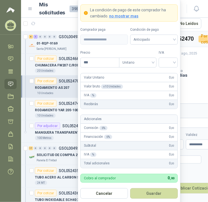
click at [118, 16] on span "no mostrar mas" at bounding box center [123, 16] width 29 height 4
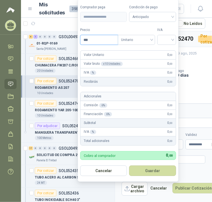
click at [102, 42] on input "***" at bounding box center [99, 39] width 37 height 9
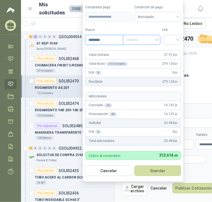
click at [155, 38] on span "Unitario" at bounding box center [142, 40] width 31 height 8
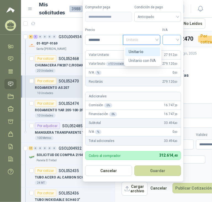
click at [178, 42] on input "search" at bounding box center [172, 39] width 12 height 8
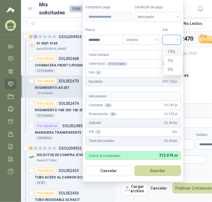
click at [174, 51] on div "19%" at bounding box center [173, 52] width 10 height 6
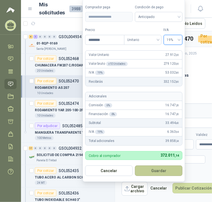
click at [146, 174] on button "Guardar" at bounding box center [159, 171] width 48 height 11
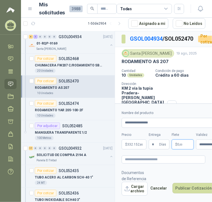
click at [185, 142] on p "$ 0 ,00" at bounding box center [183, 145] width 22 height 10
click at [193, 163] on form "**********" at bounding box center [163, 153] width 97 height 99
click at [190, 187] on button "Publicar Cotización" at bounding box center [194, 188] width 43 height 11
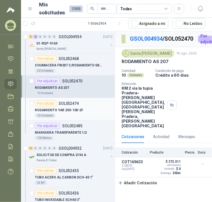
click at [82, 108] on div "RODAMIENTO YAR 205-100-2F" at bounding box center [74, 110] width 78 height 7
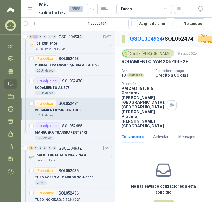
scroll to position [35, 0]
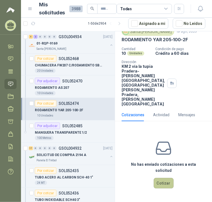
click at [166, 181] on button "Cotizar" at bounding box center [164, 183] width 20 height 11
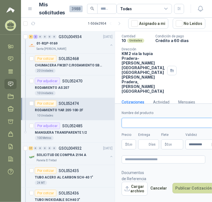
click at [141, 119] on input "Nombre del producto" at bounding box center [170, 123] width 97 height 10
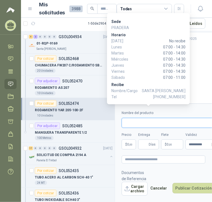
scroll to position [0, 0]
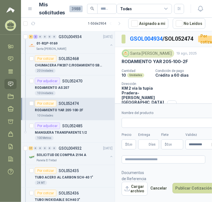
click at [171, 65] on p "RODAMIENTO YAR 205-100-2F" at bounding box center [155, 62] width 66 height 6
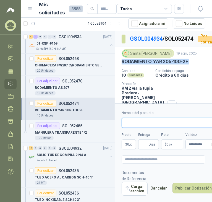
click at [145, 123] on input "Nombre del producto" at bounding box center [170, 123] width 97 height 10
paste input "**********"
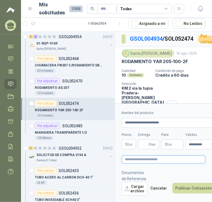
click at [153, 158] on textarea at bounding box center [164, 160] width 84 height 8
click at [132, 145] on body "[PERSON_NAME] A&B INDUSTRIES S.A.S Inicio Chat Tareas Solicitudes Licitaciones …" at bounding box center [106, 101] width 212 height 202
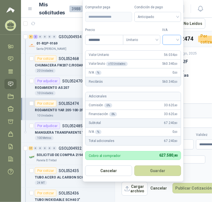
click at [170, 41] on input "search" at bounding box center [172, 39] width 12 height 8
click at [170, 49] on div "19%" at bounding box center [173, 52] width 10 height 6
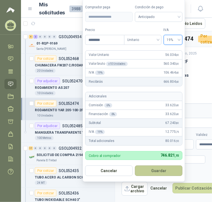
click at [152, 173] on button "Guardar" at bounding box center [159, 171] width 48 height 11
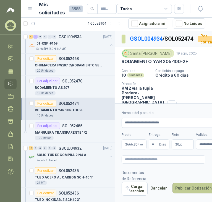
click at [197, 186] on button "Publicar Cotización" at bounding box center [194, 188] width 43 height 11
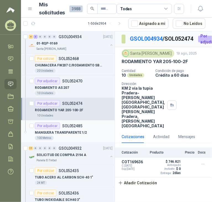
click at [78, 130] on p "MANGUERA TRANSPARENTE 1/2" at bounding box center [61, 132] width 52 height 5
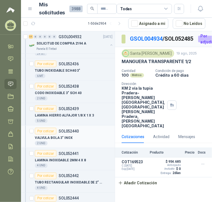
scroll to position [408, 0]
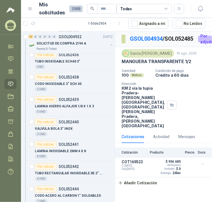
click at [164, 121] on div "Cantidad 100 Metros Condición de pago Crédito a 60 días Dirección KM 2 vía la t…" at bounding box center [164, 98] width 84 height 59
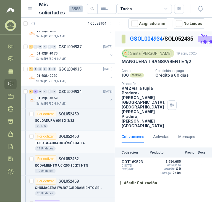
scroll to position [131, 0]
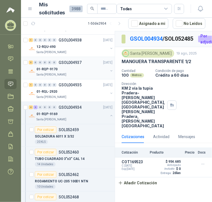
click at [53, 70] on p "01-RQP-9170" at bounding box center [47, 69] width 21 height 5
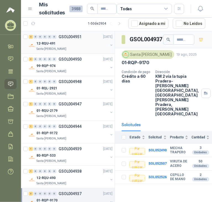
click at [67, 45] on div "12-RQU-491" at bounding box center [73, 43] width 72 height 7
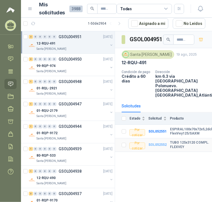
click at [156, 143] on b "SOL052552" at bounding box center [158, 145] width 18 height 4
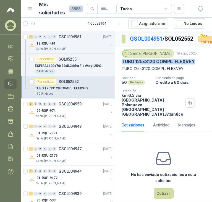
drag, startPoint x: 122, startPoint y: 70, endPoint x: 197, endPoint y: 70, distance: 75.3
click at [197, 65] on div "TUBO 125x3120 COMPL. FLEXVEY" at bounding box center [164, 62] width 84 height 6
click at [69, 113] on div "99-RQP-974" at bounding box center [73, 110] width 72 height 7
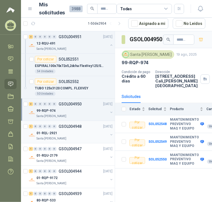
click at [76, 129] on div "1 0 0 0 0 0 GSOL004948 [DATE]" at bounding box center [71, 126] width 85 height 7
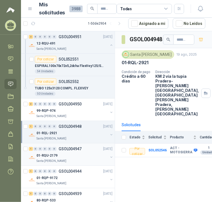
click at [69, 154] on div "01-RQU-2179" at bounding box center [73, 155] width 72 height 7
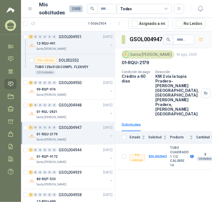
scroll to position [28, 0]
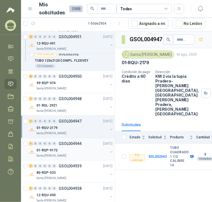
click at [86, 144] on div "1 0 0 0 0 0 GSOL004944 [DATE]" at bounding box center [71, 143] width 85 height 7
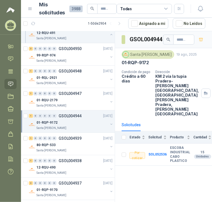
scroll to position [83, 0]
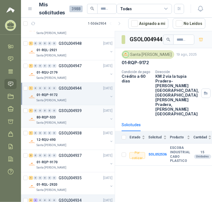
click at [84, 116] on div "80-RQP-533" at bounding box center [73, 117] width 72 height 7
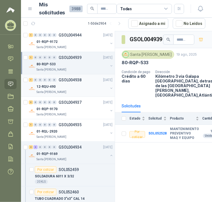
scroll to position [138, 0]
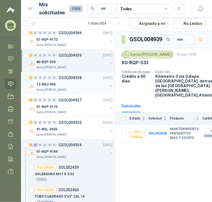
click at [88, 86] on div "12-RQU-490" at bounding box center [73, 84] width 72 height 7
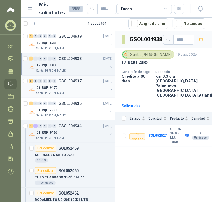
scroll to position [166, 0]
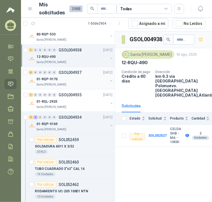
click at [83, 83] on div "Santa [PERSON_NAME]" at bounding box center [73, 85] width 72 height 4
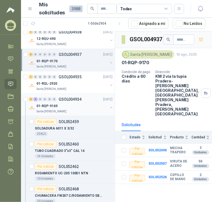
scroll to position [194, 0]
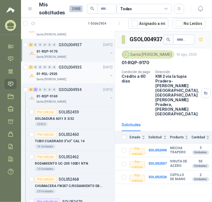
click at [81, 74] on div "01-RQL-2920" at bounding box center [73, 74] width 72 height 7
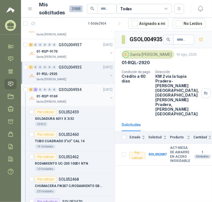
click at [80, 92] on div "4 3 0 0 0 0 GSOL004934 [DATE]" at bounding box center [71, 89] width 85 height 7
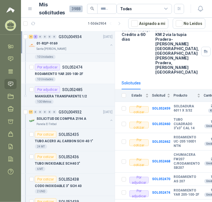
scroll to position [360, 0]
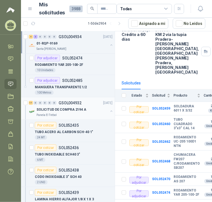
click at [83, 103] on div "17 0 0 0 0 0 GSOL004932 [DATE]" at bounding box center [71, 103] width 85 height 7
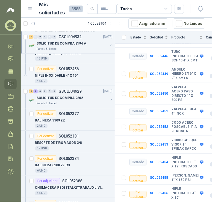
scroll to position [803, 0]
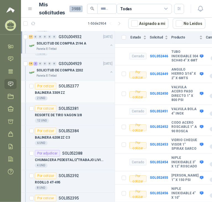
click at [65, 92] on div "BALINERA 3309 ZZ" at bounding box center [74, 92] width 78 height 7
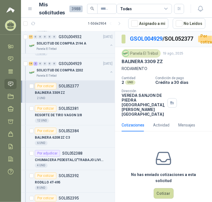
click at [142, 65] on p "BALINERA 3309 ZZ" at bounding box center [142, 62] width 41 height 6
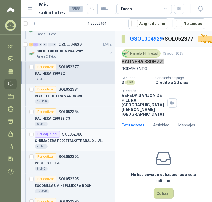
scroll to position [831, 0]
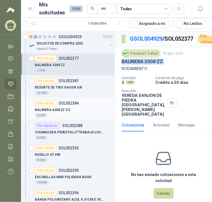
click at [66, 113] on div "6 UND" at bounding box center [74, 115] width 78 height 4
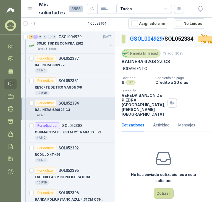
click at [136, 65] on p "BALINERA 6208 2Z C3" at bounding box center [146, 62] width 48 height 6
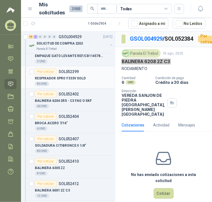
scroll to position [1025, 0]
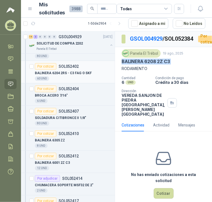
click at [70, 71] on p "BALINERA 6204 2RS - C3 FAG O SKF" at bounding box center [63, 73] width 57 height 5
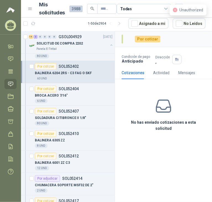
click at [88, 72] on p "BALINERA 6204 2RS - C3 FAG O SKF" at bounding box center [63, 73] width 57 height 5
click at [176, 9] on icon "close-circle" at bounding box center [175, 10] width 4 height 4
click at [74, 71] on p "BALINERA 6204 2RS - C3 FAG O SKF" at bounding box center [63, 73] width 57 height 5
click at [76, 92] on div "BROCA ACERO 7/16"" at bounding box center [74, 95] width 78 height 7
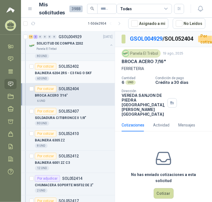
click at [87, 76] on div "60 UND" at bounding box center [74, 78] width 78 height 4
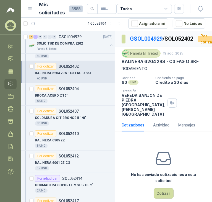
click at [154, 65] on p "BALINERA 6204 2RS - C3 FAG O SKF" at bounding box center [160, 62] width 77 height 6
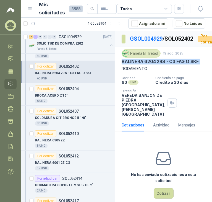
click at [154, 65] on p "BALINERA 6204 2RS - C3 FAG O SKF" at bounding box center [160, 62] width 77 height 6
click at [81, 160] on div "BALINERA 6001 2Z C3" at bounding box center [74, 163] width 78 height 7
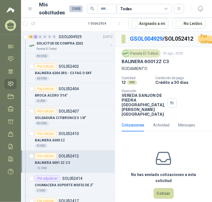
click at [152, 65] on p "BALINERA 6001 2Z C3" at bounding box center [145, 62] width 47 height 6
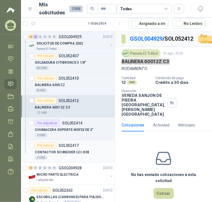
scroll to position [1108, 0]
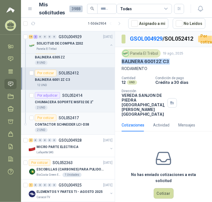
click at [85, 122] on div "CONTACTOR SCHNEIDER LCI-D38" at bounding box center [74, 124] width 78 height 7
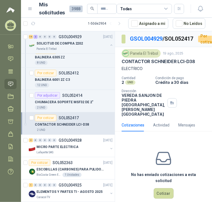
scroll to position [1163, 0]
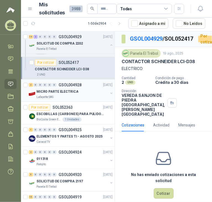
click at [80, 91] on div "MICRO PARTE ELECTRICA" at bounding box center [73, 91] width 72 height 7
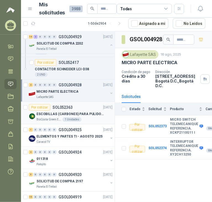
click at [89, 112] on p "ESCOBILLAS (CARBONES) PARA PULIDORA DEWALT" at bounding box center [71, 114] width 69 height 5
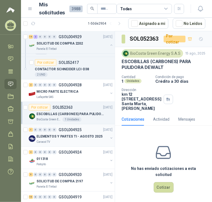
click at [68, 140] on div "Caracol TV" at bounding box center [73, 142] width 72 height 4
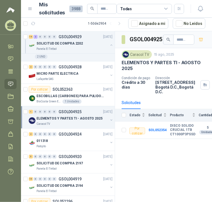
scroll to position [1191, 0]
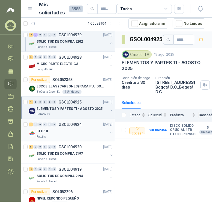
click at [57, 135] on div "Patojito" at bounding box center [73, 137] width 72 height 4
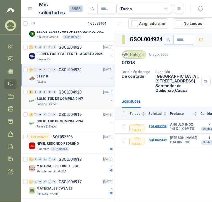
scroll to position [1246, 0]
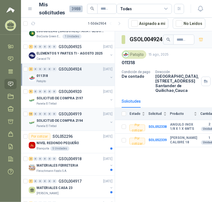
click at [88, 120] on div "SOLICITUD DE COMPRA 2194" at bounding box center [73, 120] width 72 height 7
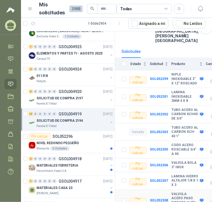
scroll to position [55, 0]
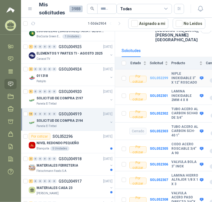
click at [155, 76] on b "SOL052299" at bounding box center [159, 78] width 18 height 4
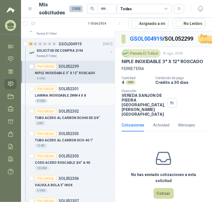
scroll to position [1329, 0]
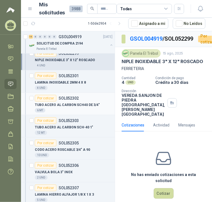
click at [69, 108] on div "6 MT" at bounding box center [74, 110] width 78 height 4
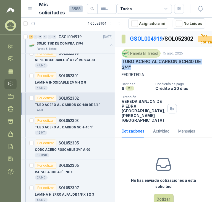
drag, startPoint x: 136, startPoint y: 74, endPoint x: 122, endPoint y: 70, distance: 13.8
click at [122, 70] on p "TUBO ACERO AL CARBON SCH40 DE 3/4"" at bounding box center [164, 65] width 84 height 12
click at [78, 127] on div "TUBO ACERO AL CARBON SCH-40 1"" at bounding box center [74, 127] width 78 height 7
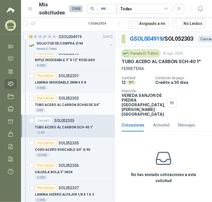
click at [94, 102] on p "TUBO ACERO AL CARBON SCH40 DE 3/4"" at bounding box center [67, 104] width 65 height 5
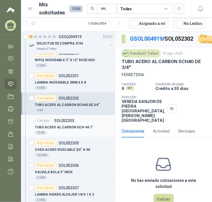
click at [87, 117] on div "Cerrado SOL052303" at bounding box center [74, 120] width 78 height 7
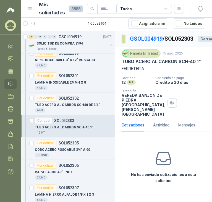
scroll to position [1357, 0]
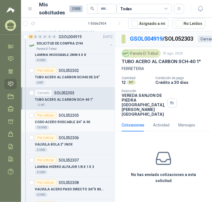
click at [95, 121] on div "CODO ACERO ROSCABLE 3/4" A 90" at bounding box center [74, 122] width 78 height 7
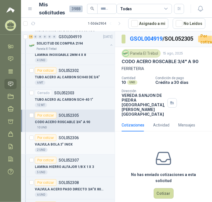
scroll to position [1385, 0]
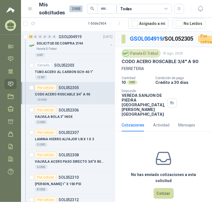
click at [155, 65] on p "CODO ACERO ROSCABLE 3/4" A 90" at bounding box center [160, 62] width 77 height 6
click at [154, 65] on p "CODO ACERO ROSCABLE 3/4" A 90" at bounding box center [160, 62] width 77 height 6
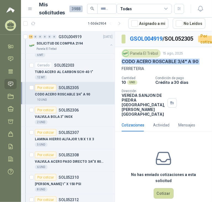
click at [154, 65] on p "CODO ACERO ROSCABLE 3/4" A 90" at bounding box center [160, 62] width 77 height 6
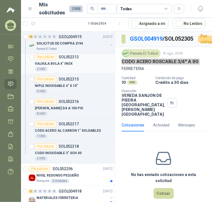
scroll to position [1551, 0]
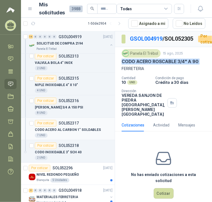
click at [91, 120] on div "Por cotizar SOL052317" at bounding box center [74, 123] width 78 height 7
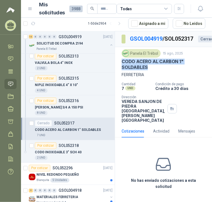
drag, startPoint x: 155, startPoint y: 74, endPoint x: 122, endPoint y: 71, distance: 33.4
click at [122, 71] on p "CODO ACERO AL CARBON 1" SOLDABLES" at bounding box center [164, 65] width 84 height 12
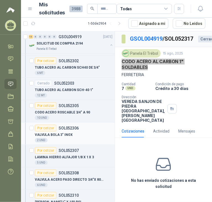
scroll to position [1357, 0]
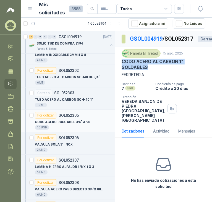
click at [73, 114] on p "SOL052305" at bounding box center [69, 116] width 20 height 4
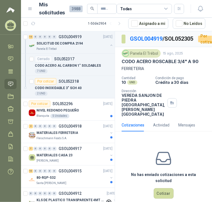
scroll to position [1634, 0]
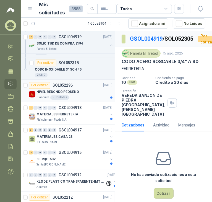
click at [89, 89] on div "NIVEL REDONDO PEQUEÑO" at bounding box center [75, 92] width 76 height 7
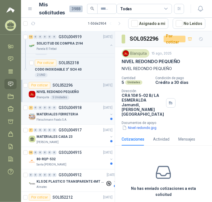
click at [79, 118] on div "Fleischmann Foods S.A." at bounding box center [73, 120] width 72 height 4
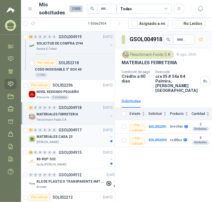
click at [78, 133] on div "MATERIALES CASA 23" at bounding box center [73, 136] width 72 height 7
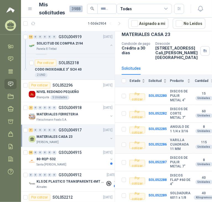
scroll to position [37, 0]
click at [74, 156] on div "80-RQP-532" at bounding box center [73, 159] width 72 height 7
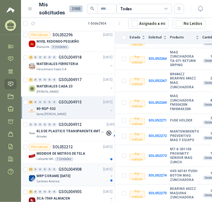
scroll to position [1689, 0]
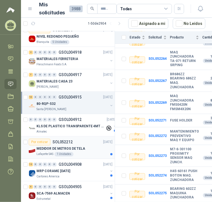
click at [89, 146] on div "MEDIDOR DE METROS DE TELA" at bounding box center [75, 148] width 76 height 7
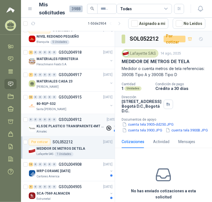
click at [84, 123] on div "KLS DE PLASTICO TRANSPARENTE 4MT CAL 4 Y CINTA TRA" at bounding box center [71, 126] width 69 height 7
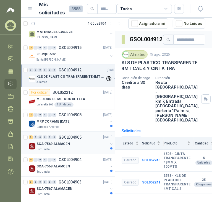
scroll to position [1745, 0]
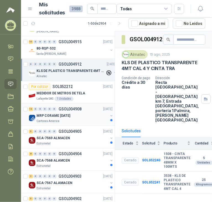
click at [82, 119] on div "Cartones America" at bounding box center [73, 121] width 72 height 4
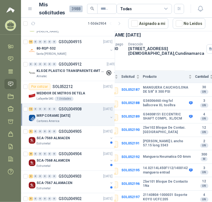
scroll to position [28, 27]
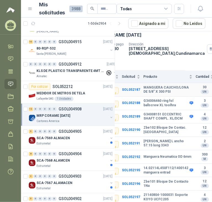
click at [169, 94] on b "MANGUERA CAUCHO/LONA DE 5/8" X 300 PSI" at bounding box center [168, 90] width 49 height 9
click at [133, 92] on b "SOL052187" at bounding box center [131, 90] width 18 height 4
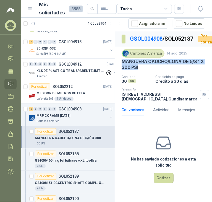
drag, startPoint x: 144, startPoint y: 74, endPoint x: 121, endPoint y: 68, distance: 23.7
click at [121, 68] on div "Cartones America [DATE] MANGUERA CAUCHO/LONA DE 5/8" X 300 PSI Cantidad 30 UN …" at bounding box center [163, 75] width 97 height 56
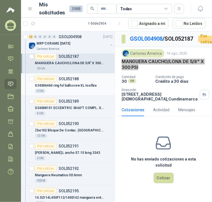
scroll to position [1828, 0]
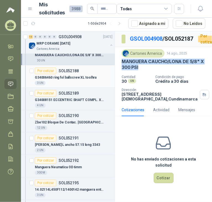
click at [84, 68] on div "Por cotizar SOL052188" at bounding box center [74, 71] width 78 height 7
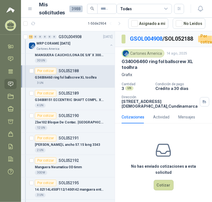
scroll to position [24, 0]
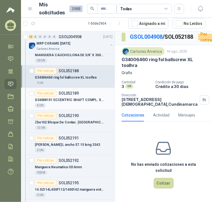
click at [72, 91] on div "Por cotizar SOL052189" at bounding box center [57, 93] width 44 height 7
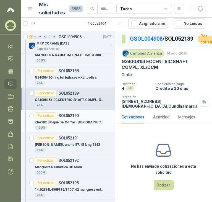
click at [89, 114] on div "Por cotizar SOL052190" at bounding box center [74, 115] width 78 height 7
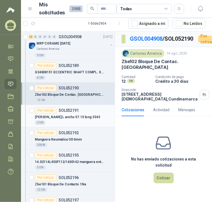
scroll to position [1883, 0]
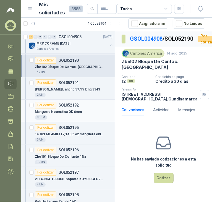
click at [81, 109] on div "Manguera Neumatica OD 6mm" at bounding box center [74, 112] width 78 height 7
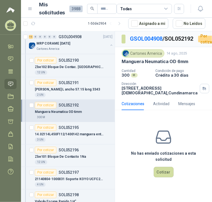
click at [153, 65] on p "Manguera Neumatica OD 6mm" at bounding box center [155, 62] width 67 height 6
click at [80, 131] on div "14.02114L450F112/1400142 manguera entrad" at bounding box center [74, 134] width 78 height 7
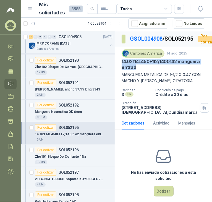
drag, startPoint x: 162, startPoint y: 77, endPoint x: 120, endPoint y: 72, distance: 42.1
click at [120, 72] on div "Cartones America [DATE] 14.02114L450F112/1400142 manguera entrad MANGUERA METAL…" at bounding box center [163, 82] width 97 height 70
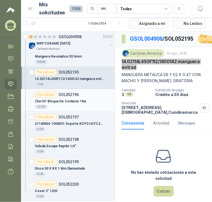
scroll to position [1966, 0]
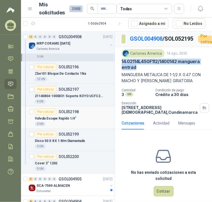
click at [84, 115] on div "Valvula Escape Rapido 1/4"" at bounding box center [74, 118] width 78 height 7
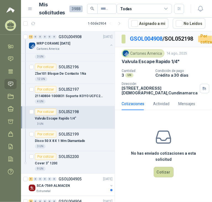
click at [160, 65] on p "Valvula Escape Rapido 1/4"" at bounding box center [151, 62] width 58 height 6
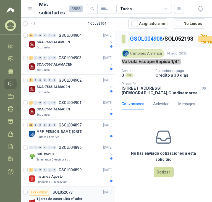
scroll to position [2105, 0]
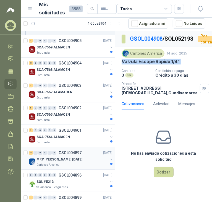
click at [69, 157] on p "MRP [PERSON_NAME] [DATE]" at bounding box center [60, 159] width 46 height 5
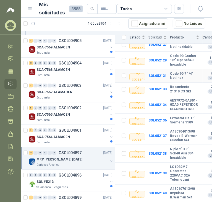
scroll to position [305, 0]
click at [155, 91] on b "SOL052133" at bounding box center [158, 89] width 18 height 4
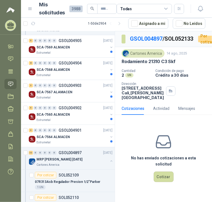
click at [145, 65] on p "Rodamiento 21310 C3 Skf" at bounding box center [149, 62] width 54 height 6
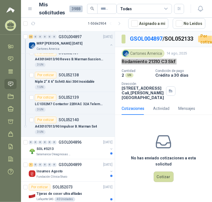
scroll to position [2659, 0]
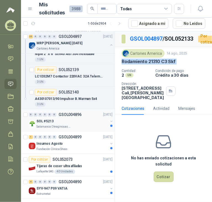
click at [77, 118] on div "SOL #5213" at bounding box center [73, 121] width 72 height 7
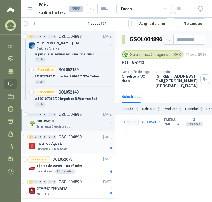
click at [76, 141] on div "Insumos Agosto" at bounding box center [73, 144] width 72 height 7
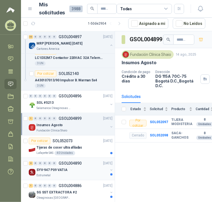
scroll to position [2686, 0]
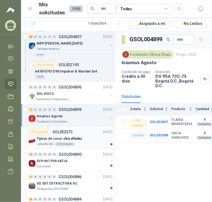
click at [88, 135] on div "Tijeras de coser ultra afiladas" at bounding box center [75, 138] width 76 height 7
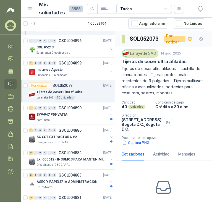
scroll to position [2742, 0]
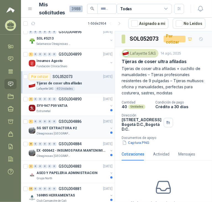
click at [79, 132] on div "Oleaginosas [GEOGRAPHIC_DATA][PERSON_NAME]" at bounding box center [73, 134] width 72 height 4
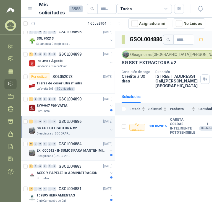
click at [81, 148] on p "EX -000642 - INSUMOS PARA MANTENIMIENTO PREVENTIVO" at bounding box center [71, 150] width 69 height 5
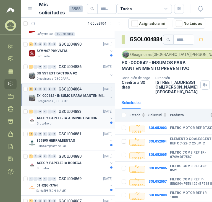
scroll to position [2797, 0]
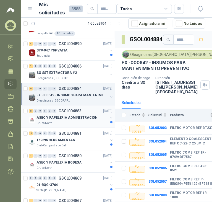
click at [76, 121] on div "Grupo North" at bounding box center [73, 123] width 72 height 4
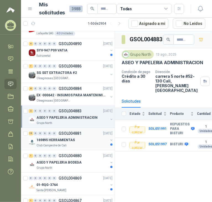
click at [81, 137] on div "169895 HERRAMIENTAS" at bounding box center [73, 140] width 72 height 7
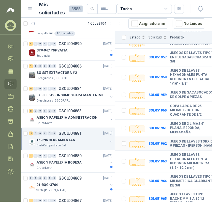
scroll to position [166, 0]
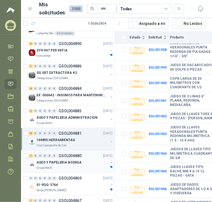
click at [88, 159] on div "ASEO Y PAPELERIA BODEGA" at bounding box center [73, 162] width 72 height 7
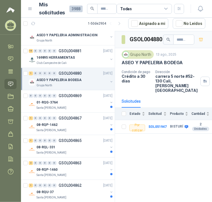
scroll to position [2880, 0]
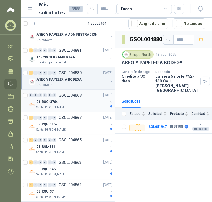
click at [71, 105] on div "Santa [PERSON_NAME]" at bounding box center [73, 107] width 72 height 4
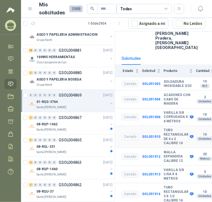
scroll to position [72, 0]
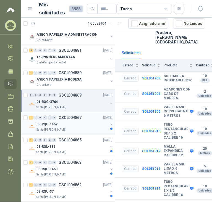
click at [68, 121] on div "08-RQP-1462" at bounding box center [73, 124] width 72 height 7
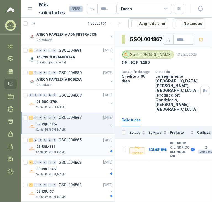
click at [79, 143] on div "08-RQL-331" at bounding box center [73, 146] width 72 height 7
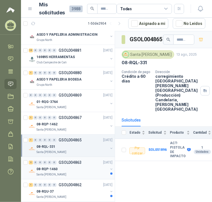
click at [73, 166] on div "08-RQP-1460" at bounding box center [73, 169] width 72 height 7
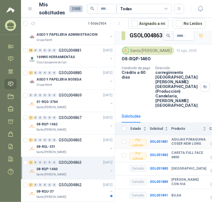
scroll to position [16, 0]
click at [61, 188] on div "08-RQU-37" at bounding box center [73, 191] width 72 height 7
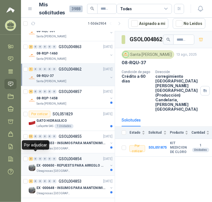
scroll to position [2996, 0]
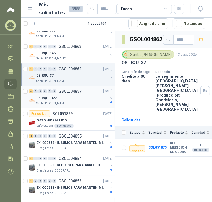
click at [74, 88] on div "4 0 0 0 0 0 GSOL004857 [DATE]" at bounding box center [71, 91] width 85 height 7
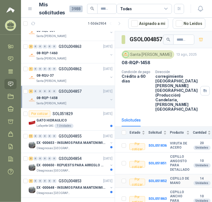
scroll to position [2, 0]
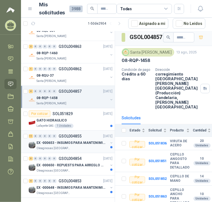
click at [80, 140] on p "EX -000653 - INSUMOS PARA MANTENIMIENTO A CADENAS" at bounding box center [71, 142] width 69 height 5
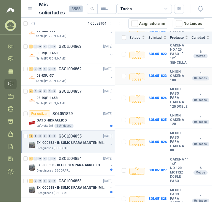
scroll to position [164, 0]
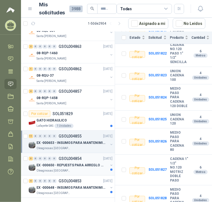
click at [86, 163] on p "EX -000650 - REPUESTS PARA ARREGLO BOMBA DE PLANTA" at bounding box center [71, 165] width 69 height 5
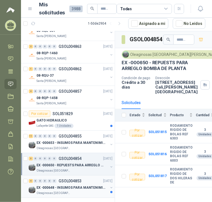
click at [78, 179] on p "GSOL004853" at bounding box center [70, 181] width 23 height 4
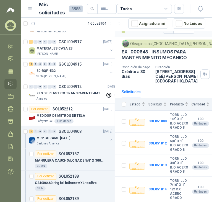
scroll to position [1667, 0]
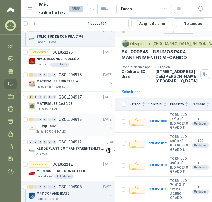
click at [83, 130] on div "Santa [PERSON_NAME]" at bounding box center [73, 132] width 72 height 4
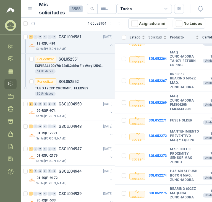
click at [24, 10] on header "Mis solicitudes 3988 Todas" at bounding box center [116, 9] width 191 height 18
click at [117, 127] on td at bounding box center [122, 136] width 14 height 18
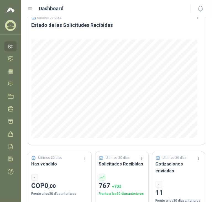
scroll to position [28, 0]
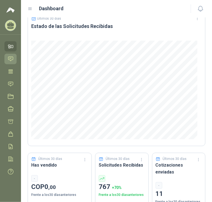
click at [10, 59] on icon at bounding box center [11, 59] width 6 height 6
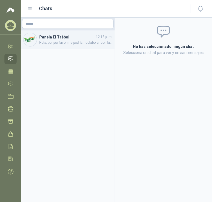
click at [72, 41] on span "Hola, por por favor me podrían colaborar con las medidas externas e internas de…" at bounding box center [75, 42] width 73 height 5
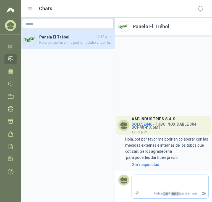
click at [154, 182] on textarea at bounding box center [170, 182] width 77 height 13
click at [147, 181] on textarea at bounding box center [170, 182] width 77 height 13
type textarea "*"
type textarea "**"
type textarea "***"
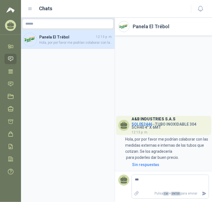
type textarea "****"
type textarea "*****"
type textarea "*******"
type textarea "********"
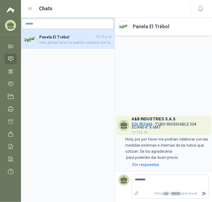
type textarea "*********"
type textarea "**********"
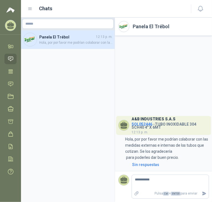
type textarea "**********"
click at [205, 192] on icon "Enviar" at bounding box center [205, 194] width 4 height 4
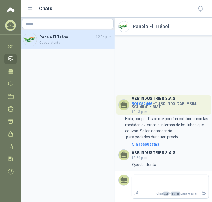
click at [81, 117] on aside "Panela El Trébol 12:24 p. m. Quedo atenta" at bounding box center [68, 110] width 94 height 184
click at [89, 95] on aside "Panela El Trébol 12:24 p. m. Quedo atenta" at bounding box center [68, 110] width 94 height 184
click at [3, 56] on ul "Inicio Chat Tareas Solicitudes Licitaciones Negociaciones Cotizar Órdenes de Co…" at bounding box center [10, 110] width 21 height 138
click at [10, 60] on icon at bounding box center [11, 59] width 6 height 6
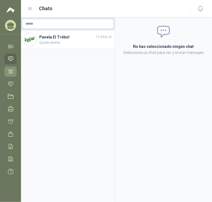
click at [12, 69] on icon at bounding box center [11, 72] width 6 height 6
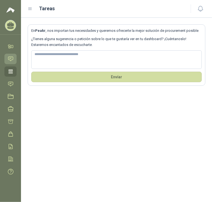
click at [11, 57] on icon at bounding box center [11, 59] width 6 height 6
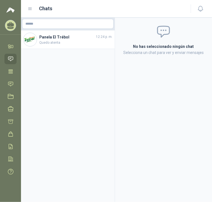
click at [30, 8] on icon at bounding box center [30, 9] width 3 height 2
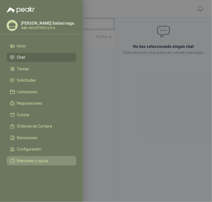
drag, startPoint x: 30, startPoint y: 155, endPoint x: 31, endPoint y: 160, distance: 4.8
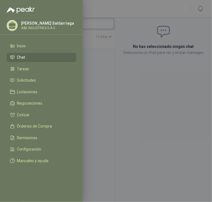
drag, startPoint x: 31, startPoint y: 160, endPoint x: 120, endPoint y: 69, distance: 127.1
click at [120, 69] on div at bounding box center [106, 101] width 212 height 202
